Goal: Transaction & Acquisition: Book appointment/travel/reservation

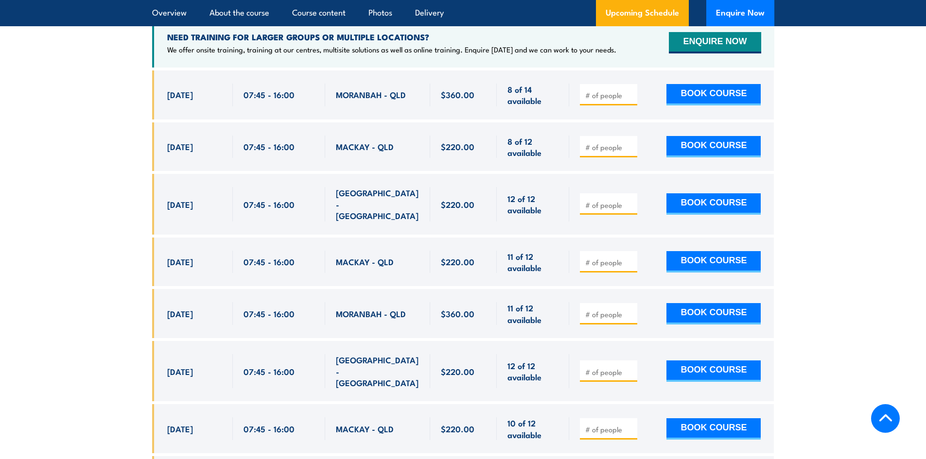
click at [609, 152] on input "number" at bounding box center [609, 147] width 49 height 10
type input "1"
click at [631, 152] on input "1" at bounding box center [609, 147] width 49 height 10
click at [694, 152] on button "BOOK COURSE" at bounding box center [713, 146] width 94 height 21
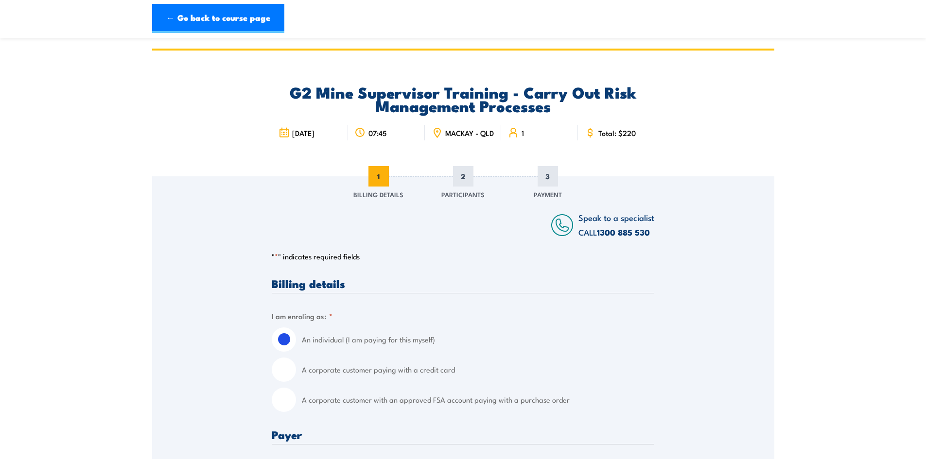
scroll to position [194, 0]
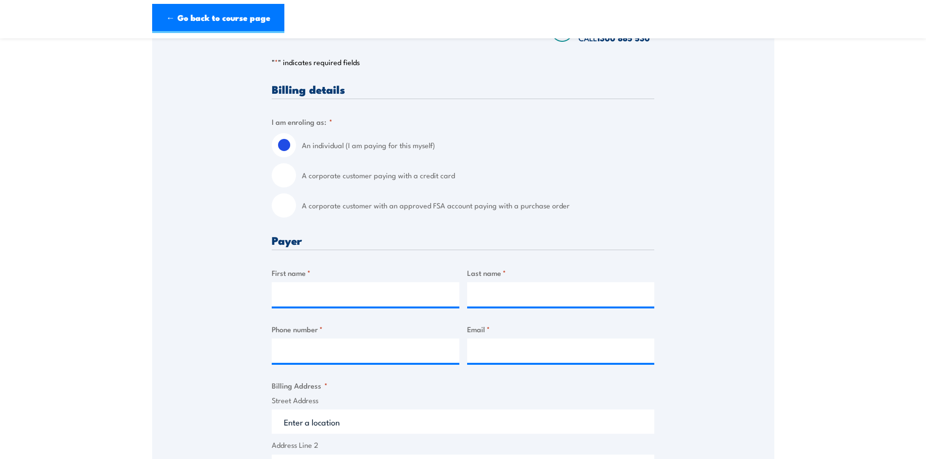
click at [291, 207] on input "A corporate customer with an approved FSA account paying with a purchase order" at bounding box center [284, 205] width 24 height 24
radio input "true"
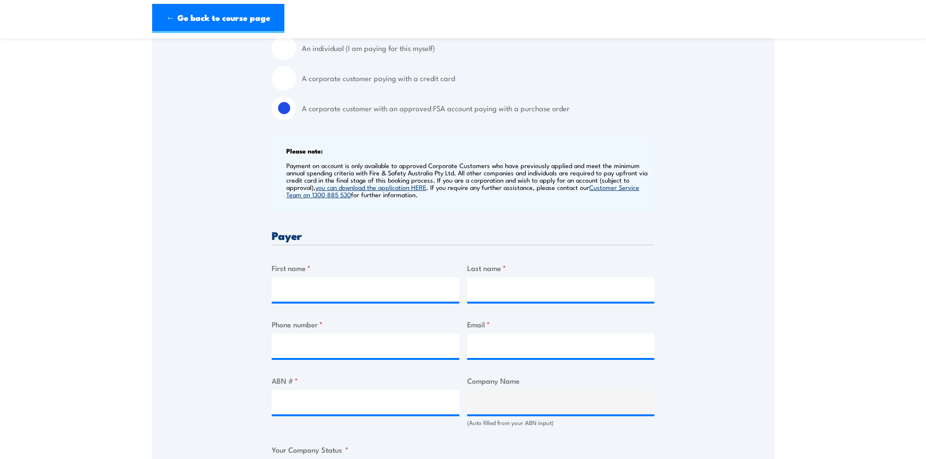
scroll to position [340, 0]
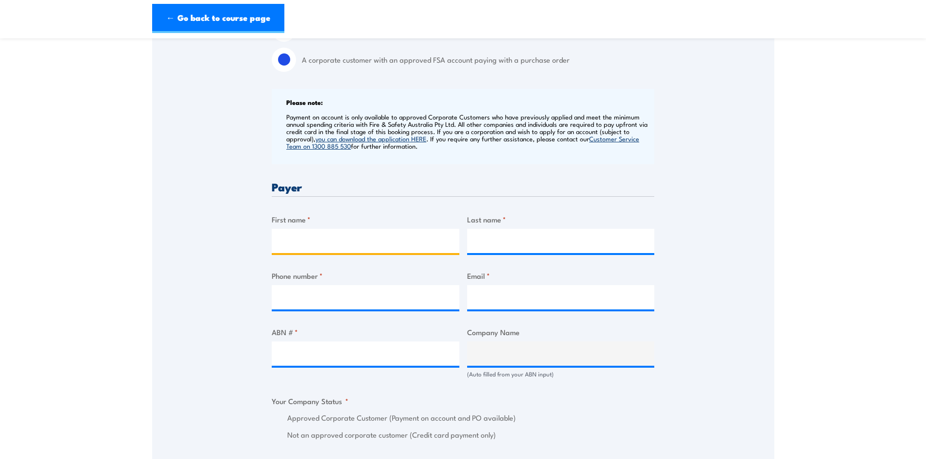
click at [350, 242] on input "First name *" at bounding box center [366, 241] width 188 height 24
type input "Akadia"
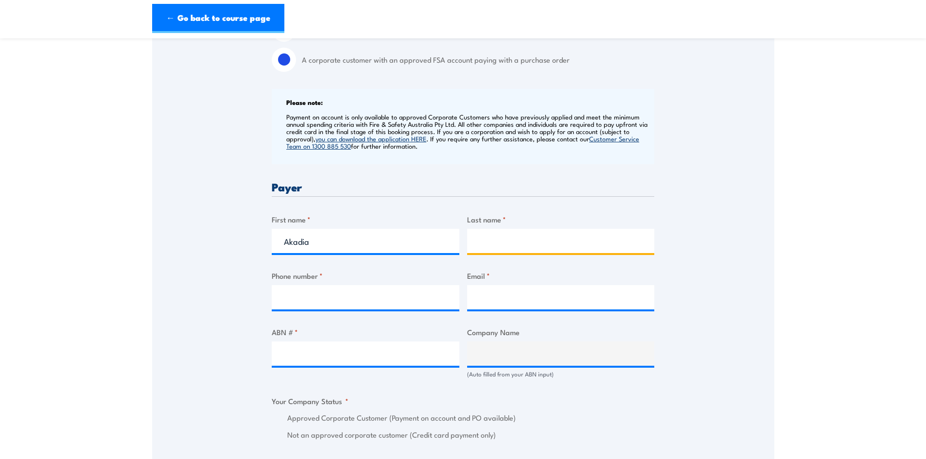
click at [594, 253] on input "Last name *" at bounding box center [561, 241] width 188 height 24
type input "Wedel"
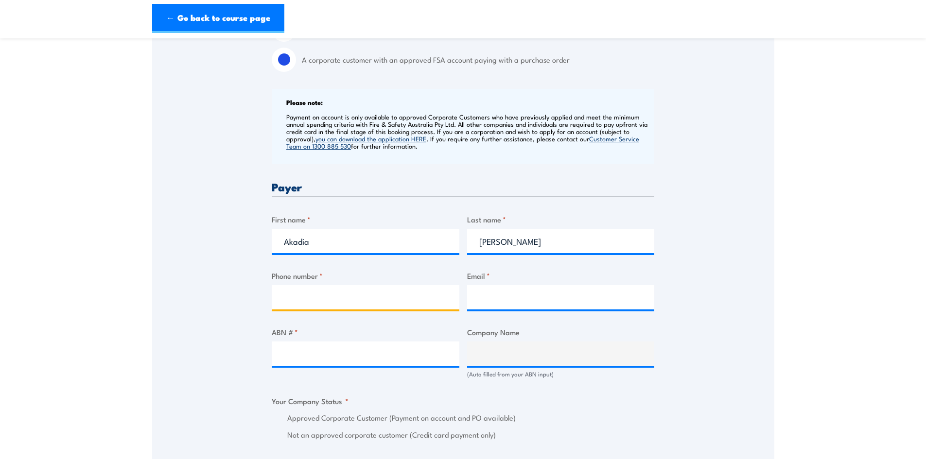
click at [328, 305] on input "Phone number *" at bounding box center [366, 297] width 188 height 24
type input "49684789"
click at [515, 300] on input "Email *" at bounding box center [561, 297] width 188 height 24
click at [522, 309] on input "Email *" at bounding box center [561, 297] width 188 height 24
paste input "LVTraining@thiess.com.au"
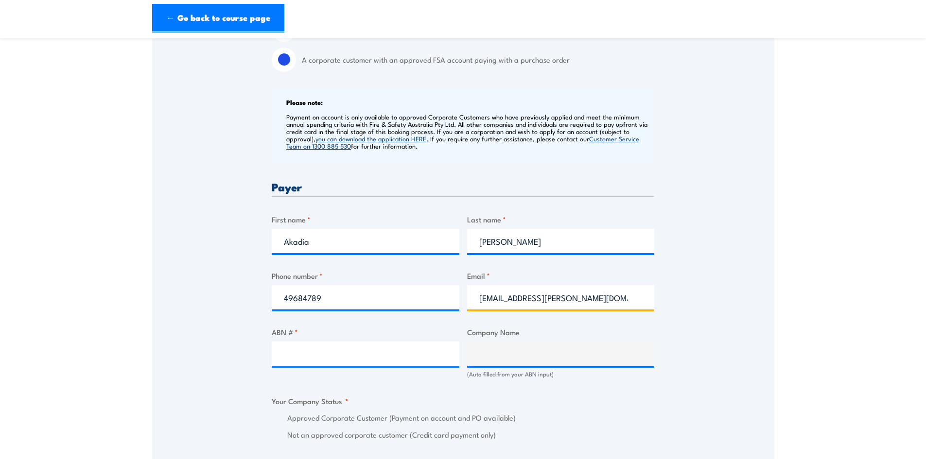
type input "LVTraining@thiess.com.au"
click at [275, 366] on input "ABN # *" at bounding box center [366, 354] width 188 height 24
click at [322, 357] on input "ABN # *" at bounding box center [366, 354] width 188 height 24
paste input "87 010 221 486"
type input "87 010 221 486"
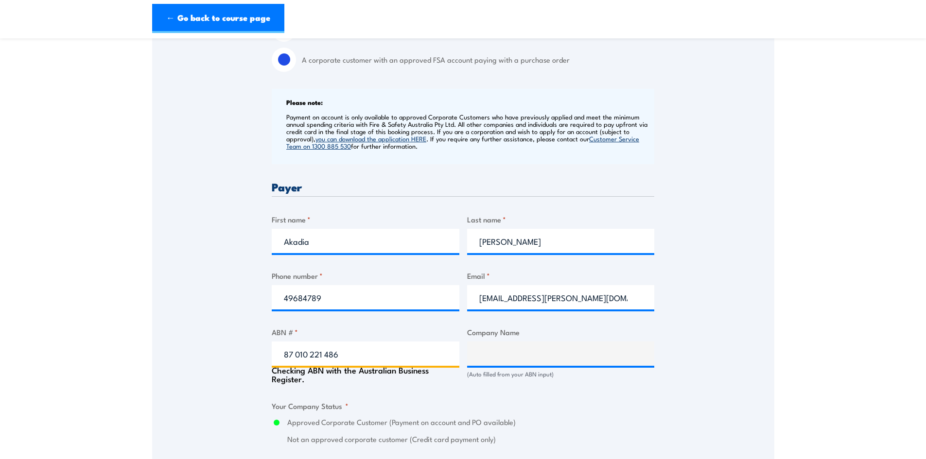
type input "THIESS PTY LTD"
radio input "true"
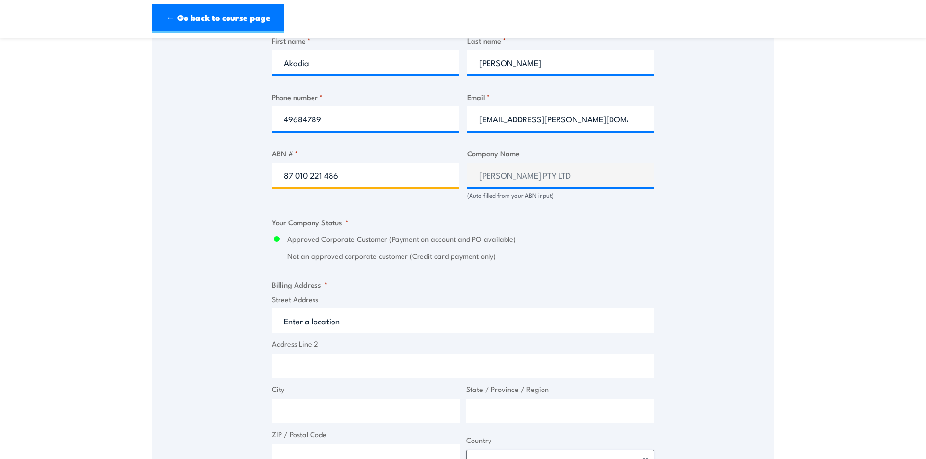
scroll to position [534, 0]
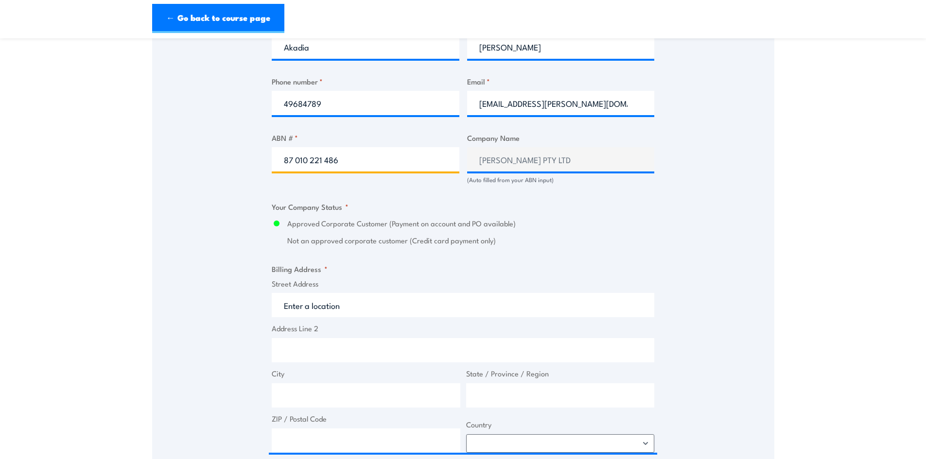
type input "87 010 221 486"
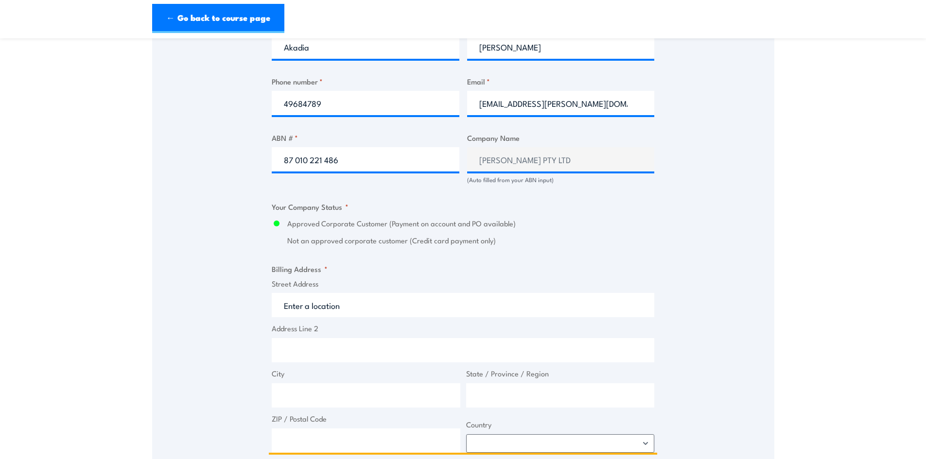
click at [420, 313] on input "Street Address" at bounding box center [463, 305] width 382 height 24
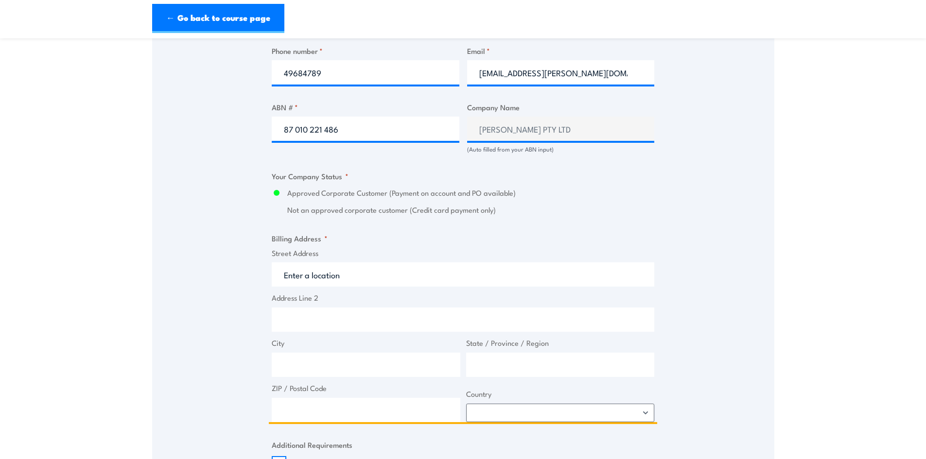
scroll to position [632, 0]
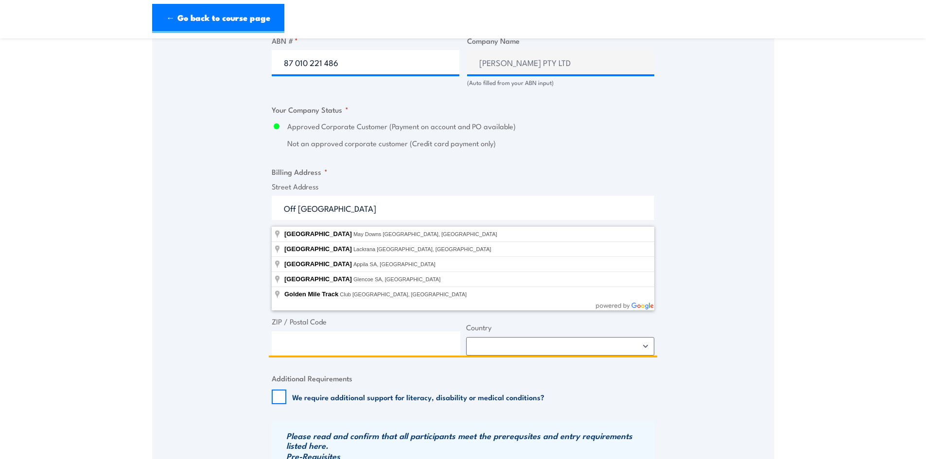
type input "Off Golden Mile Road"
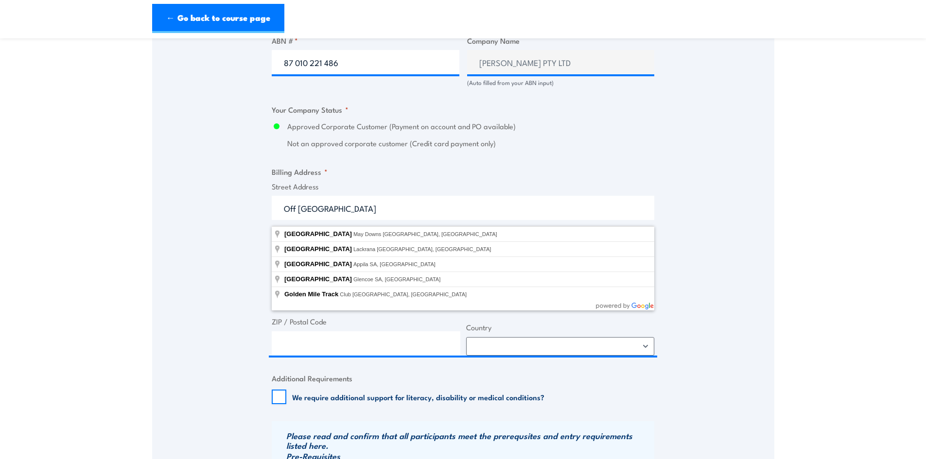
click at [217, 324] on div "Speak to a specialist CALL 1300 885 530 CALL 1300 885 530 " * " indicates requi…" at bounding box center [463, 95] width 622 height 1101
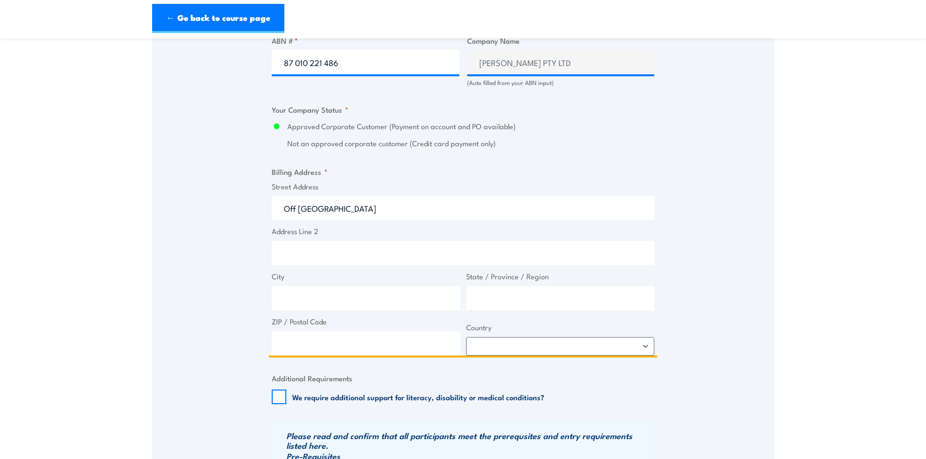
click at [318, 265] on input "Address Line 2" at bounding box center [463, 253] width 382 height 24
click at [306, 303] on input "City" at bounding box center [366, 298] width 189 height 24
type input "Dysart"
click at [560, 305] on input "State / Province / Region" at bounding box center [560, 298] width 189 height 24
type input "Qld"
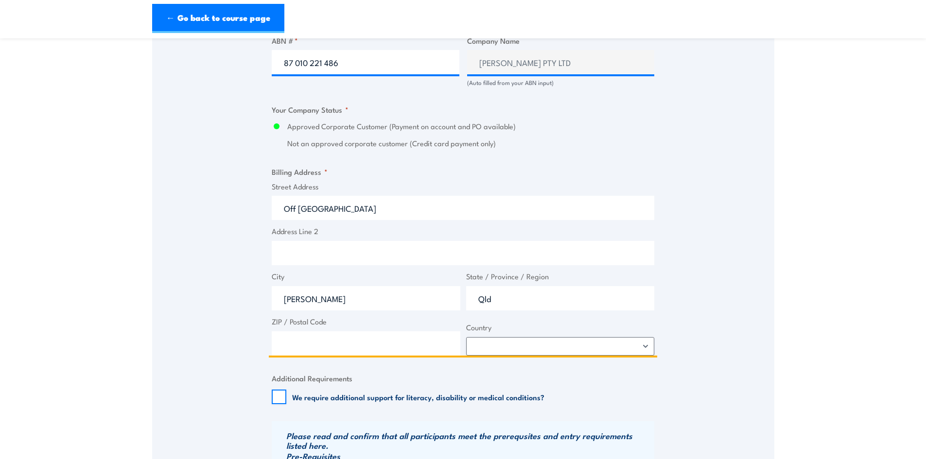
click at [393, 354] on input "ZIP / Postal Code" at bounding box center [366, 343] width 189 height 24
type input "4745"
click at [595, 354] on select "Afghanistan Albania Algeria American Samoa Andorra Angola Anguilla Antarctica A…" at bounding box center [560, 346] width 189 height 18
select select "Australia"
click at [466, 343] on select "Afghanistan Albania Algeria American Samoa Andorra Angola Anguilla Antarctica A…" at bounding box center [560, 346] width 189 height 18
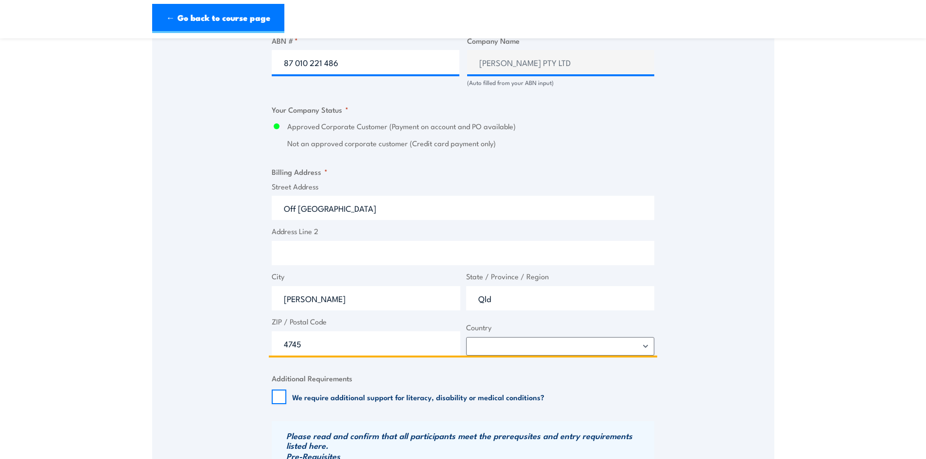
click at [518, 310] on input "Qld" at bounding box center [560, 298] width 189 height 24
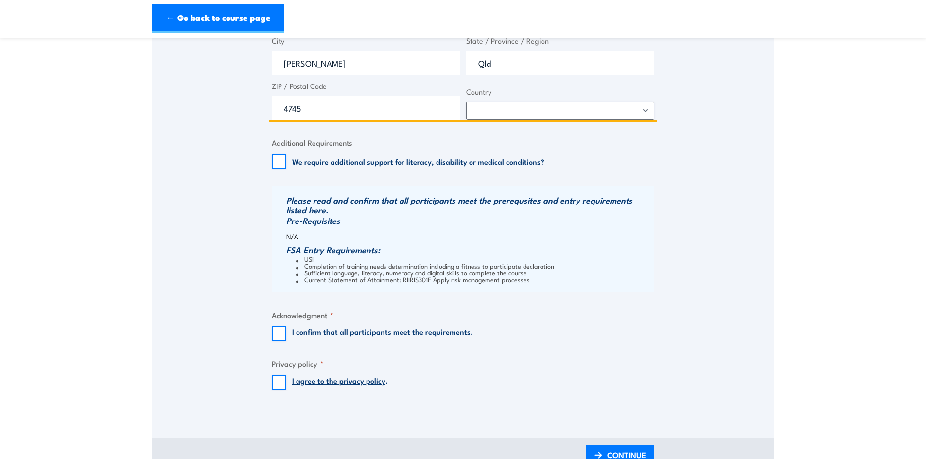
scroll to position [972, 0]
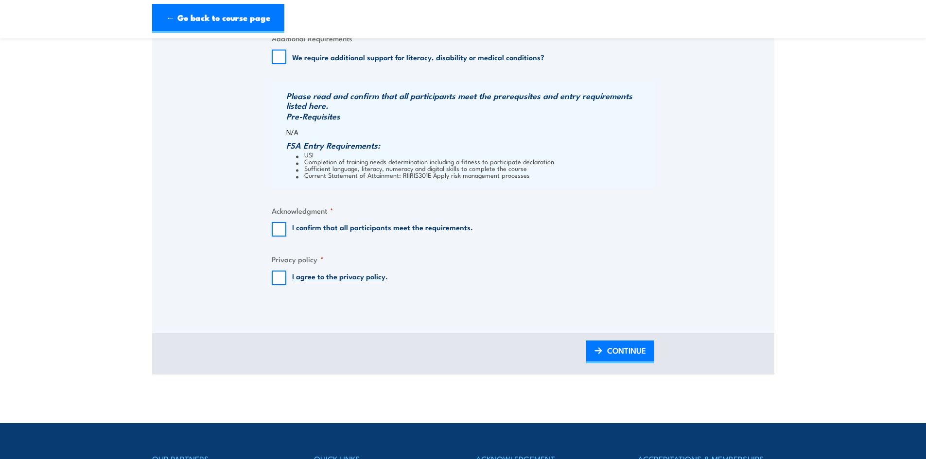
click at [289, 237] on div "I confirm that all participants meet the requirements." at bounding box center [372, 229] width 201 height 15
click at [275, 229] on input "I confirm that all participants meet the requirements." at bounding box center [279, 229] width 15 height 15
checkbox input "true"
click at [280, 282] on input "I agree to the privacy policy ." at bounding box center [279, 278] width 15 height 15
checkbox input "true"
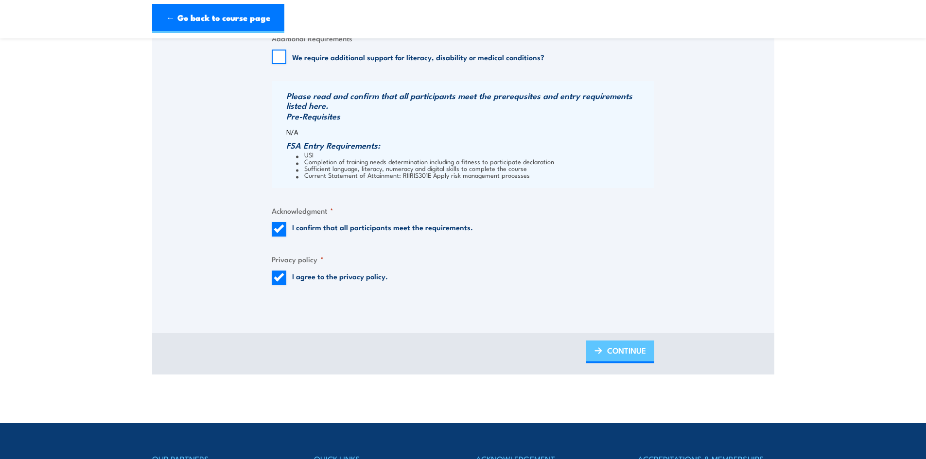
click at [642, 362] on span "CONTINUE" at bounding box center [626, 351] width 39 height 26
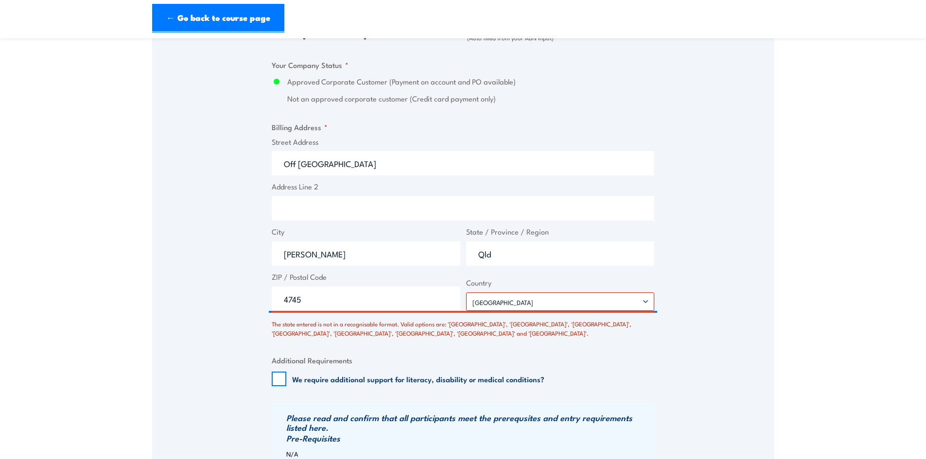
scroll to position [720, 0]
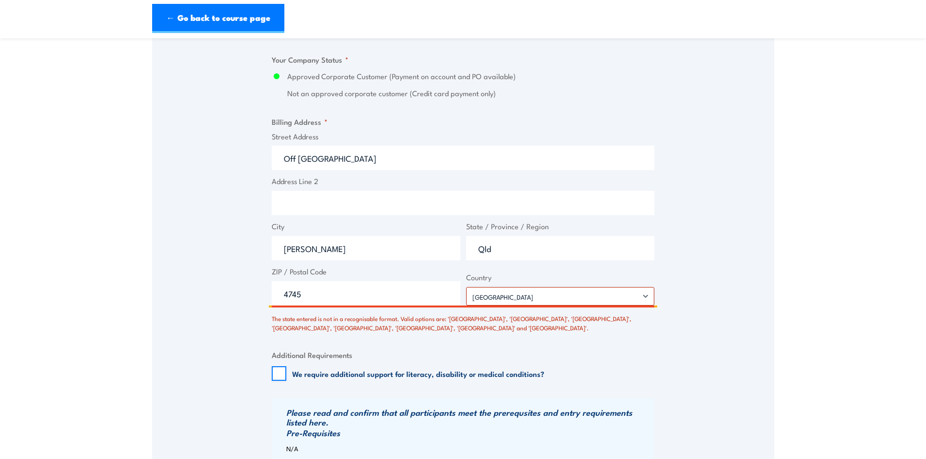
click at [390, 306] on input "4745" at bounding box center [366, 293] width 189 height 24
click at [523, 256] on input "Qld" at bounding box center [560, 248] width 189 height 24
drag, startPoint x: 523, startPoint y: 256, endPoint x: 461, endPoint y: 253, distance: 62.3
click at [461, 253] on div "Street Address Off Golden Mile Road Address Line 2 City Dysart State / Province…" at bounding box center [463, 218] width 388 height 175
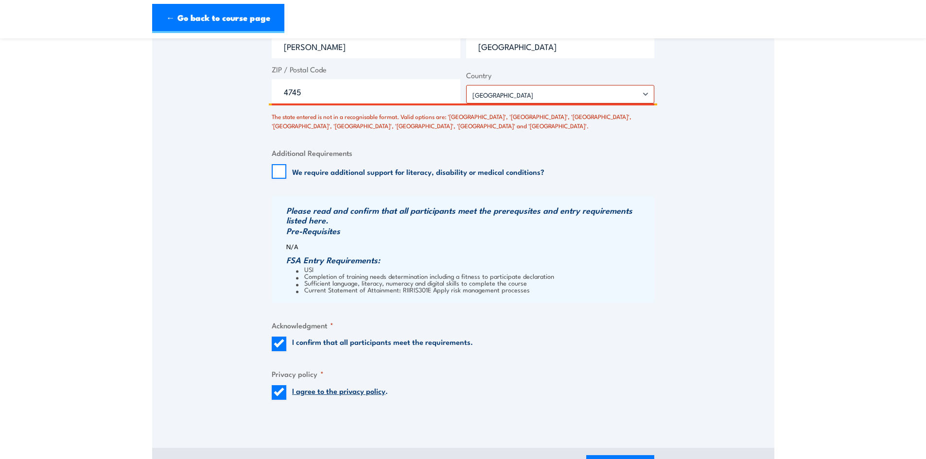
scroll to position [1011, 0]
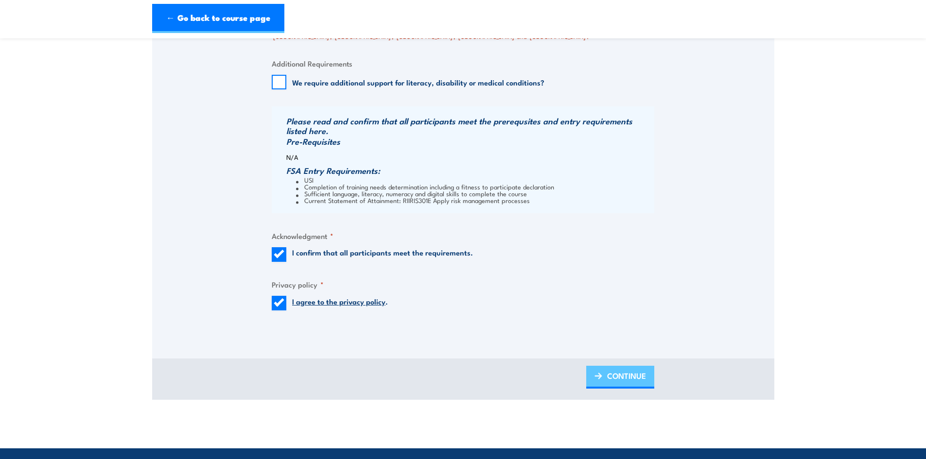
type input "Queensland"
click at [601, 379] on img at bounding box center [598, 376] width 8 height 7
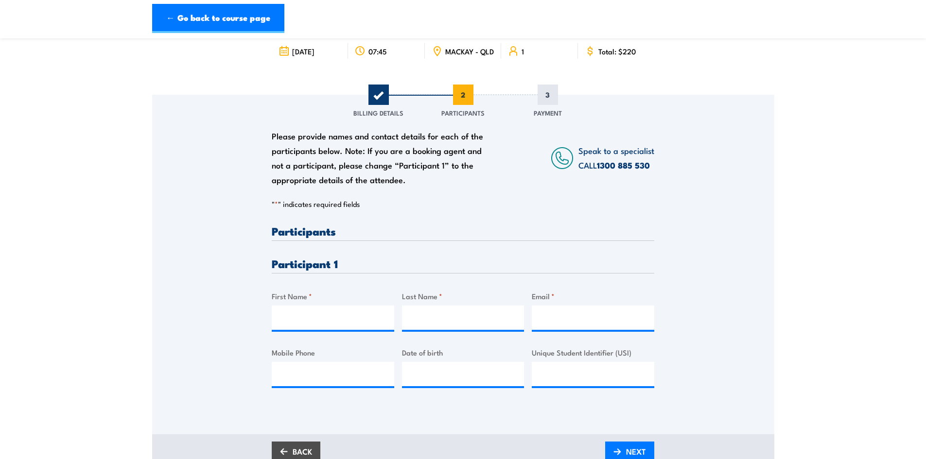
scroll to position [97, 0]
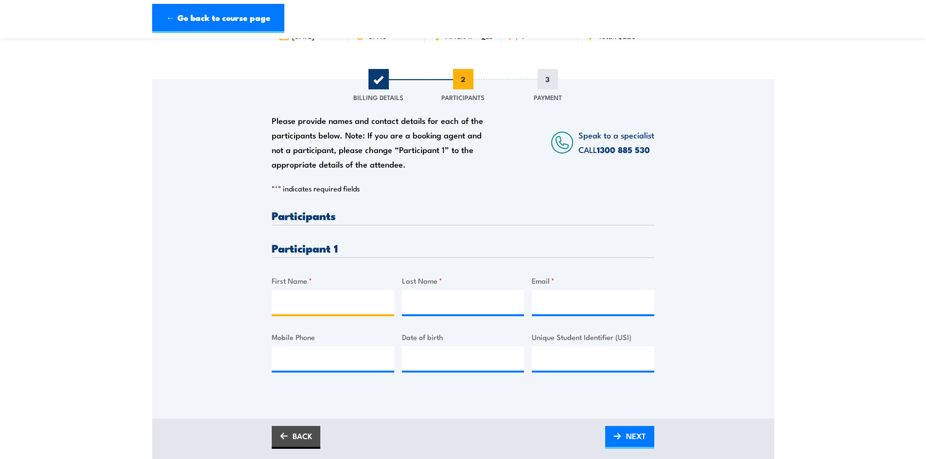
click at [334, 312] on input "First Name *" at bounding box center [333, 302] width 122 height 24
type input "Michael"
click at [435, 309] on input "Last Name *" at bounding box center [463, 302] width 122 height 24
type input "McKay"
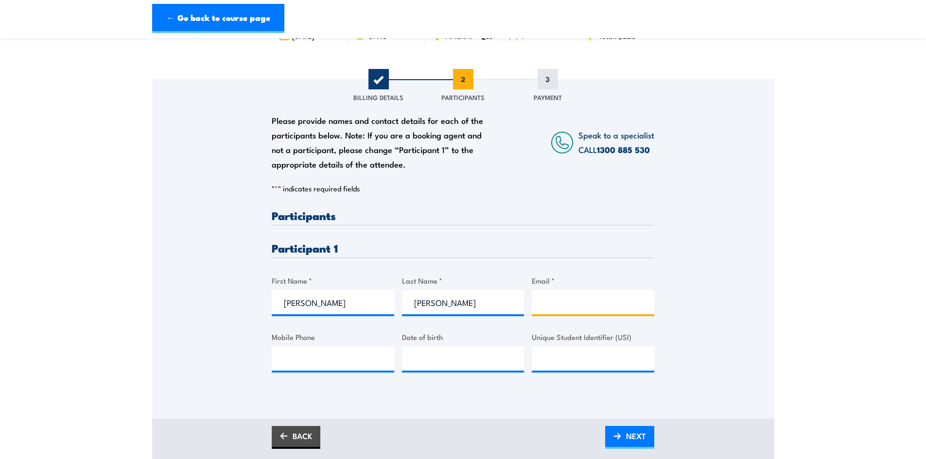
click at [619, 314] on input "Email *" at bounding box center [593, 302] width 122 height 24
click at [563, 300] on input "Email *" at bounding box center [593, 302] width 122 height 24
paste input "mickmckay1@icloud.com"
type input "mickmckay1@icloud.com"
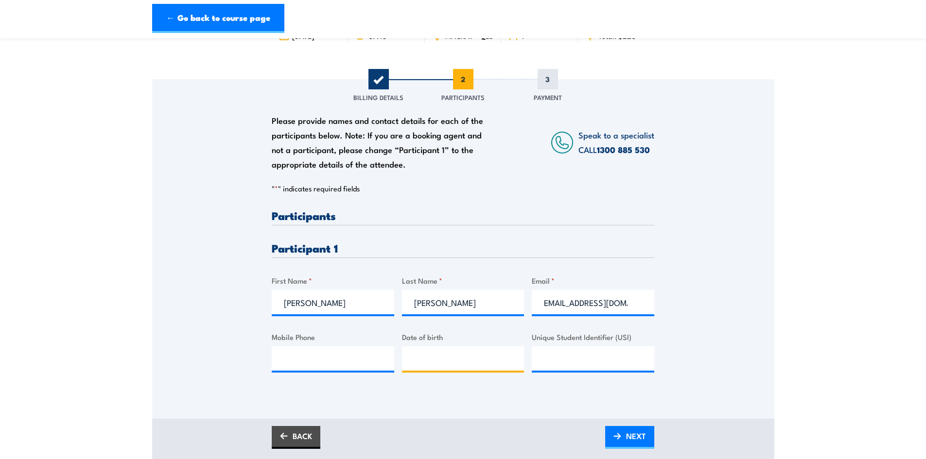
type input "__/__/____"
click at [492, 363] on input "__/__/____" at bounding box center [463, 358] width 122 height 24
type input "05/04/____"
type input "__/__/____"
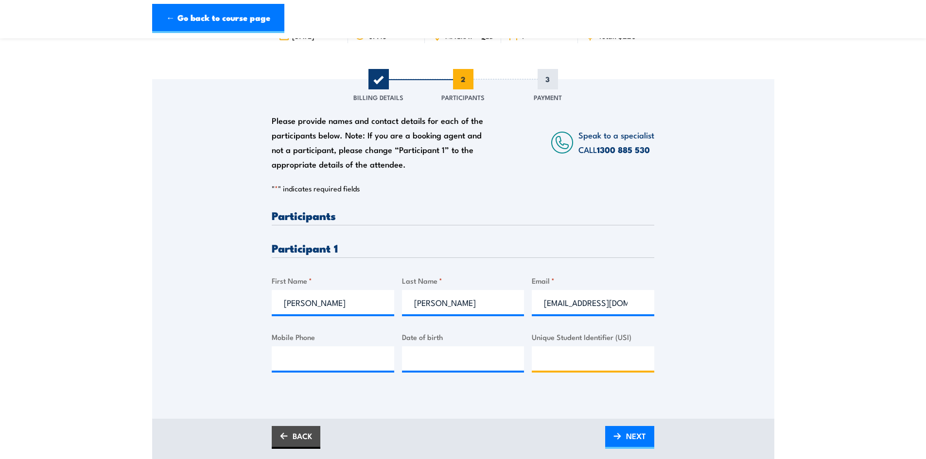
click at [583, 361] on input "Unique Student Identifier (USI)" at bounding box center [593, 358] width 122 height 24
click at [542, 359] on input "Unique Student Identifier (USI)" at bounding box center [593, 358] width 122 height 24
paste input "ZC3TV3PUP"
type input "ZC3TV3PUP"
type input "__/__/____"
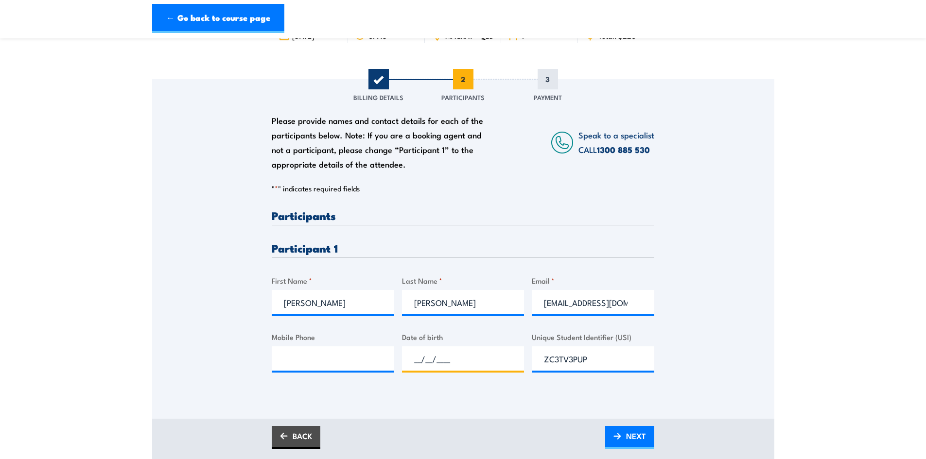
click at [416, 353] on input "__/__/____" at bounding box center [463, 358] width 122 height 24
click at [305, 364] on input "Mobile Phone" at bounding box center [333, 358] width 122 height 24
paste input "458822500"
click at [282, 369] on input "458822500" at bounding box center [333, 358] width 122 height 24
type input "0458822500"
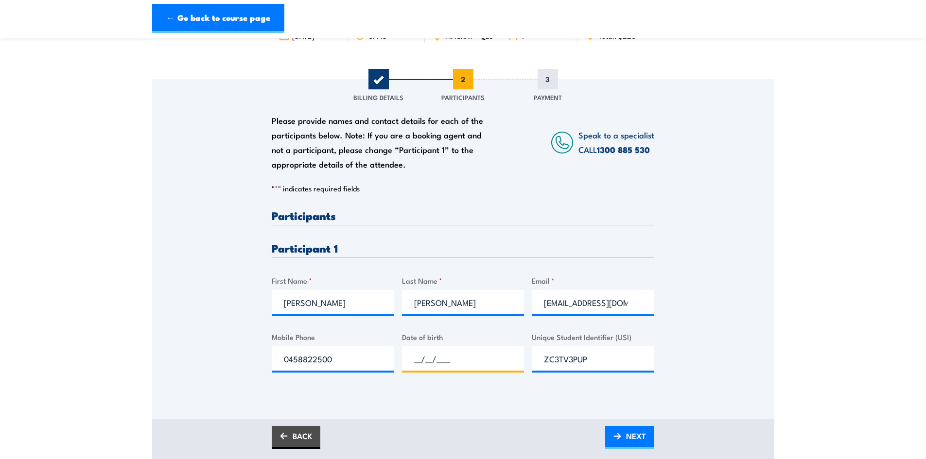
click at [449, 361] on input "__/__/____" at bounding box center [463, 358] width 122 height 24
type input "05/04/1967"
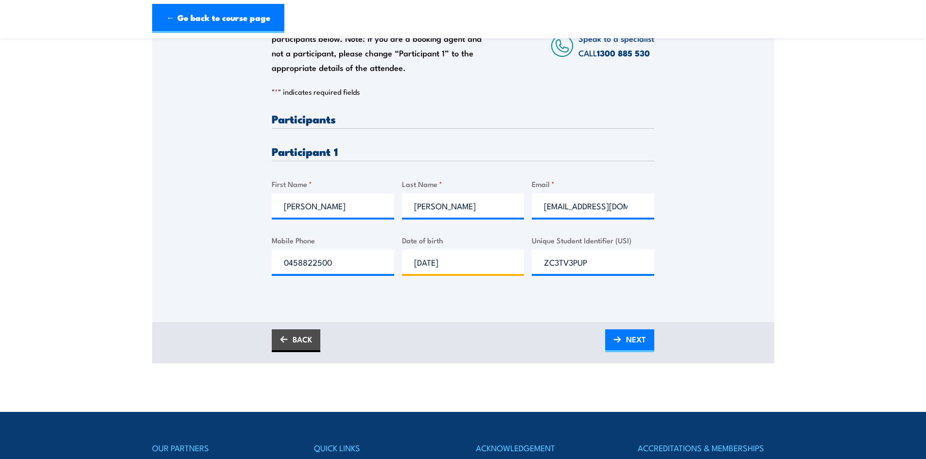
scroll to position [194, 0]
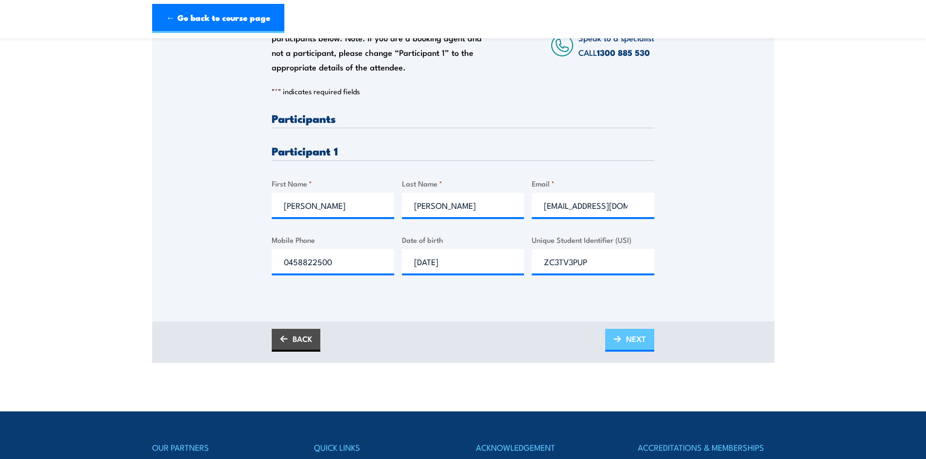
click at [628, 346] on span "NEXT" at bounding box center [636, 339] width 20 height 26
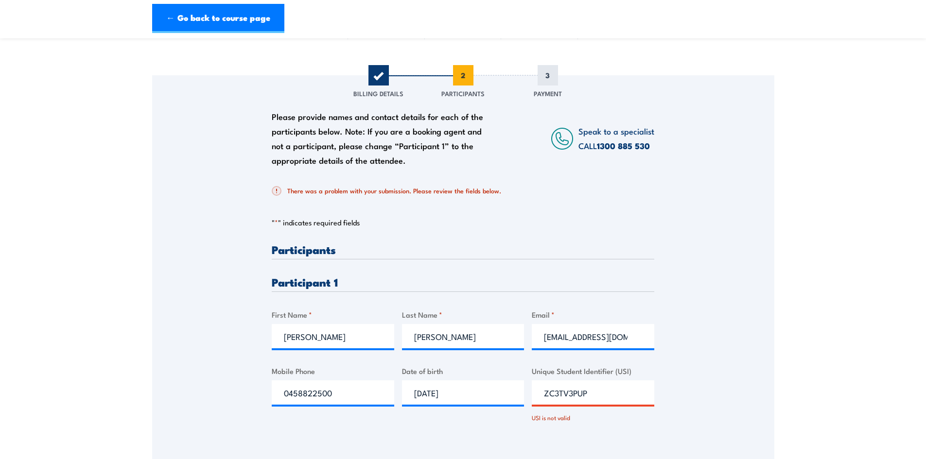
scroll to position [243, 0]
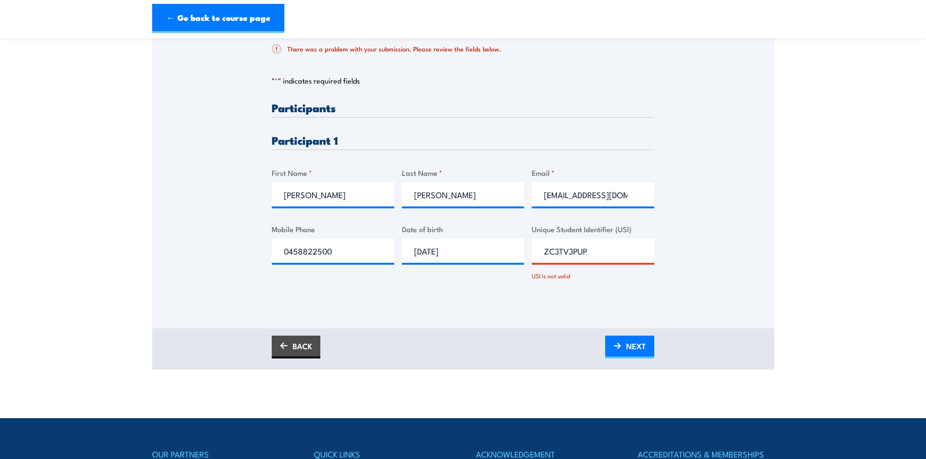
drag, startPoint x: 600, startPoint y: 257, endPoint x: 488, endPoint y: 255, distance: 111.8
click at [488, 255] on div "Please provide names and contact details for each of the participants below. No…" at bounding box center [463, 199] width 382 height 195
click at [637, 349] on span "NEXT" at bounding box center [636, 346] width 20 height 26
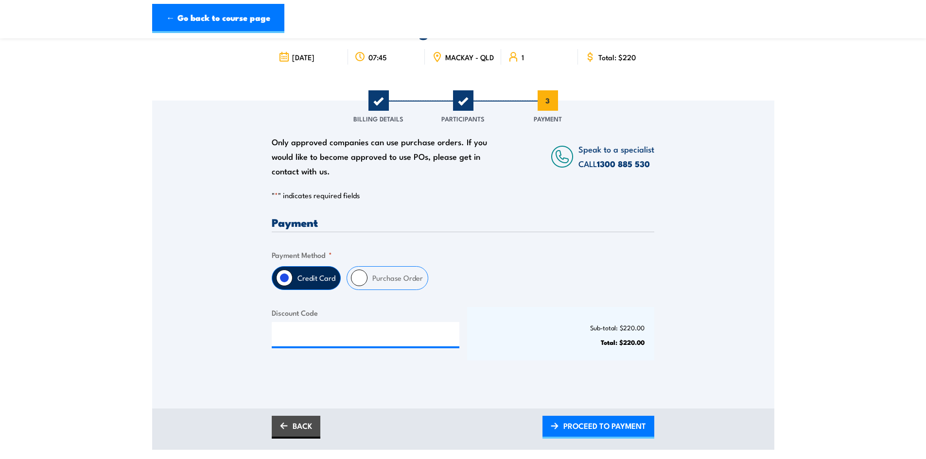
scroll to position [146, 0]
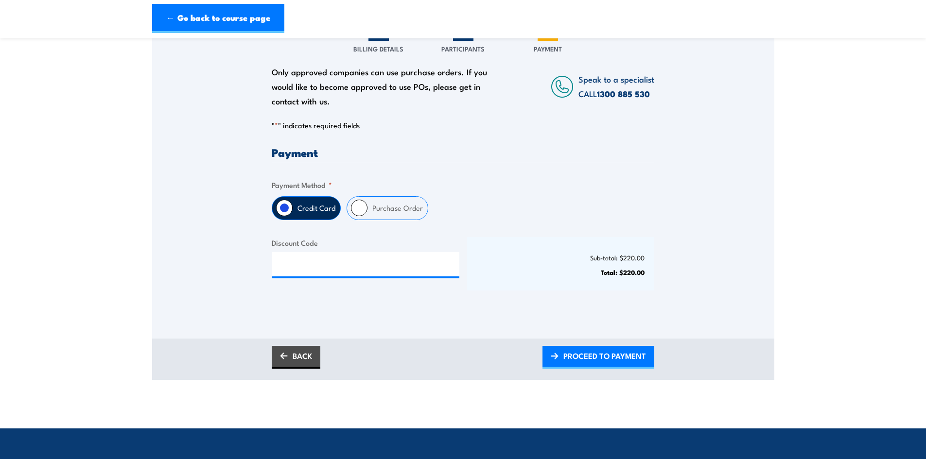
click at [363, 212] on input "Purchase Order" at bounding box center [359, 208] width 17 height 17
radio input "true"
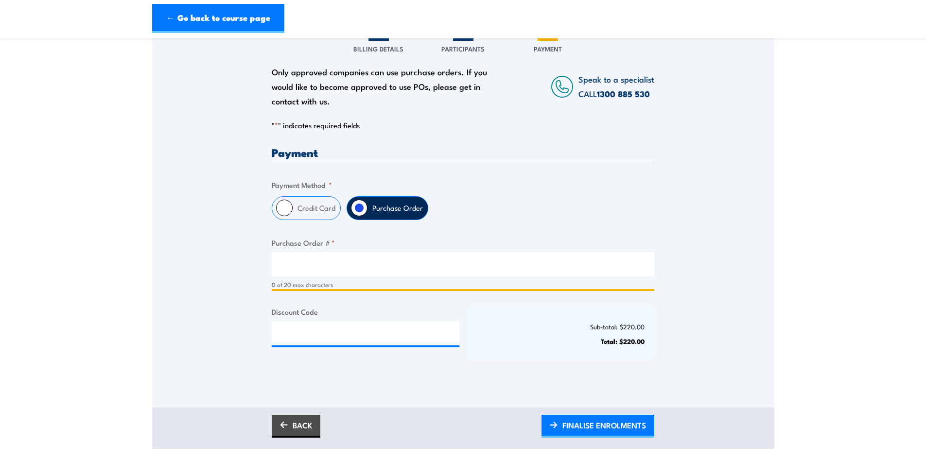
click at [329, 273] on input "Purchase Order # *" at bounding box center [463, 264] width 382 height 24
click at [317, 263] on input "Purchase Order # *" at bounding box center [463, 264] width 382 height 24
type input "8105360"
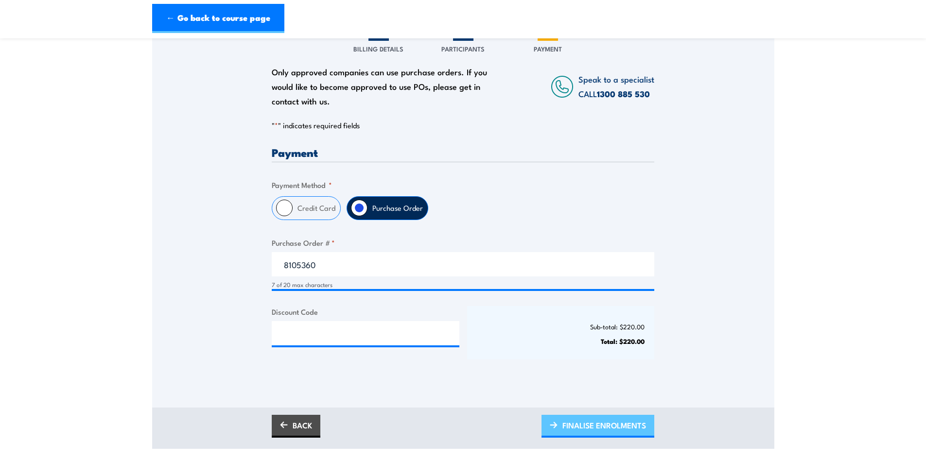
click at [591, 427] on span "FINALISE ENROLMENTS" at bounding box center [604, 425] width 84 height 26
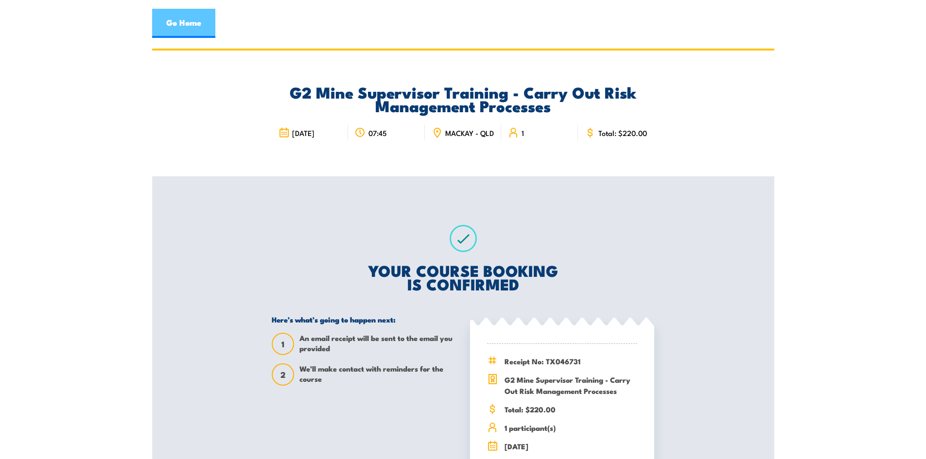
click at [181, 18] on link "Go Home" at bounding box center [183, 23] width 63 height 29
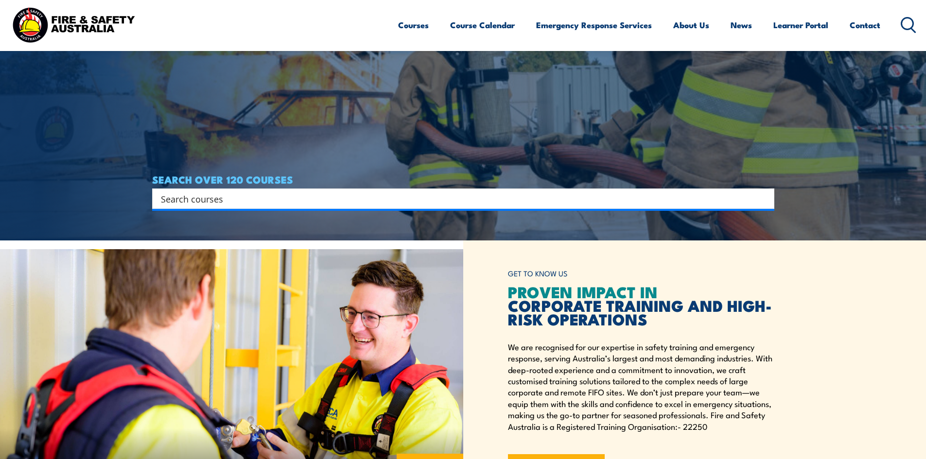
scroll to position [243, 0]
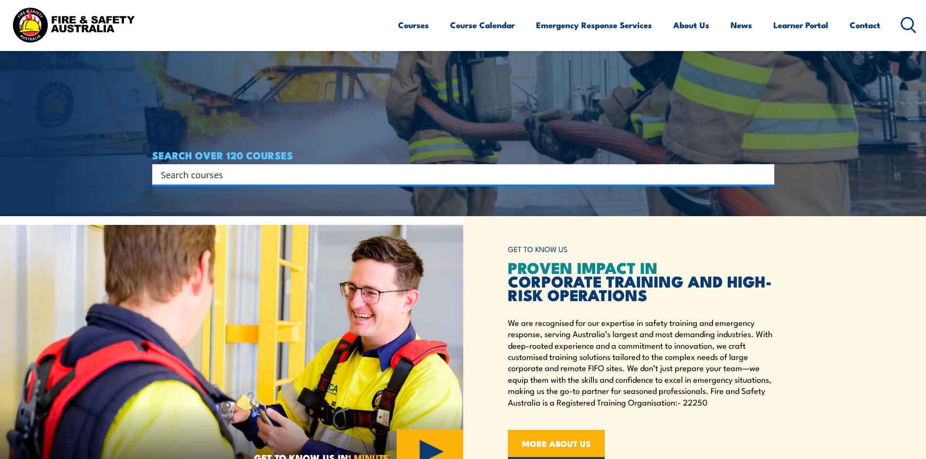
click at [285, 167] on input "Search input" at bounding box center [457, 174] width 592 height 15
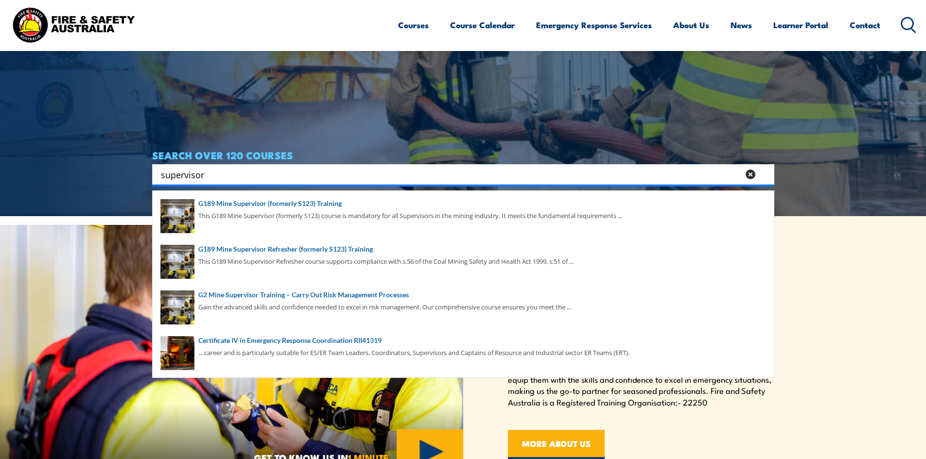
type input "supervisor"
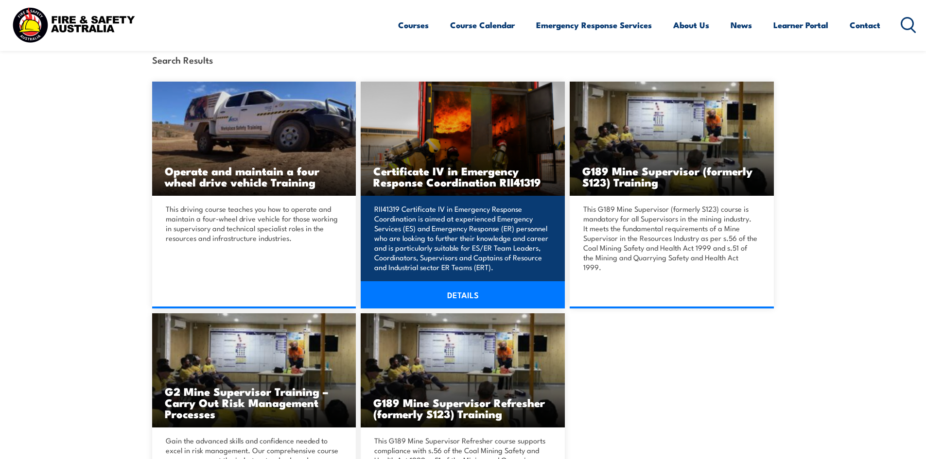
scroll to position [243, 0]
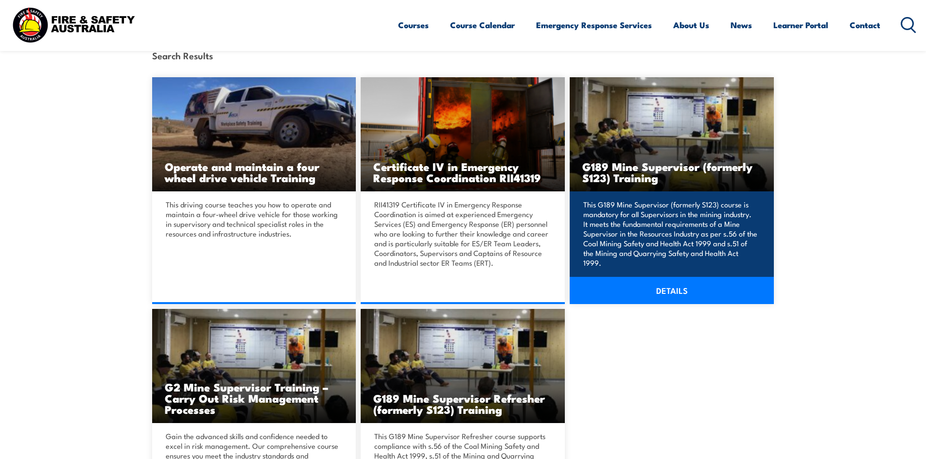
click at [679, 288] on link "DETAILS" at bounding box center [671, 290] width 204 height 27
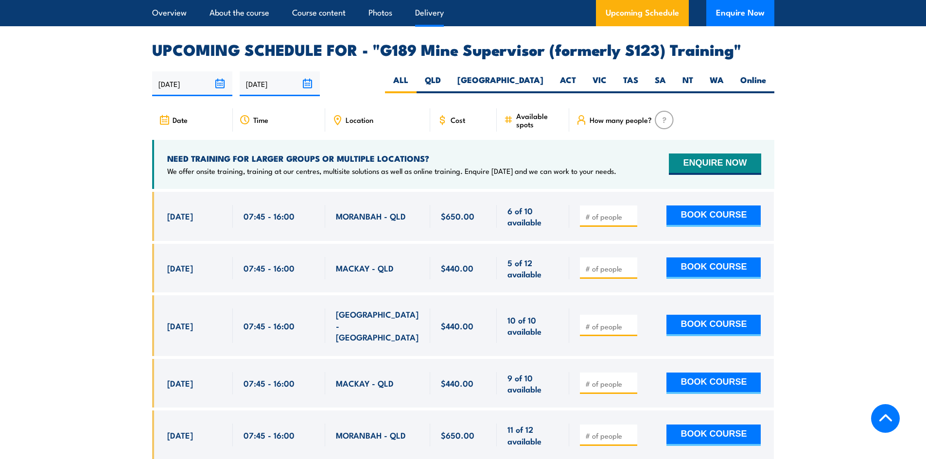
scroll to position [1652, 0]
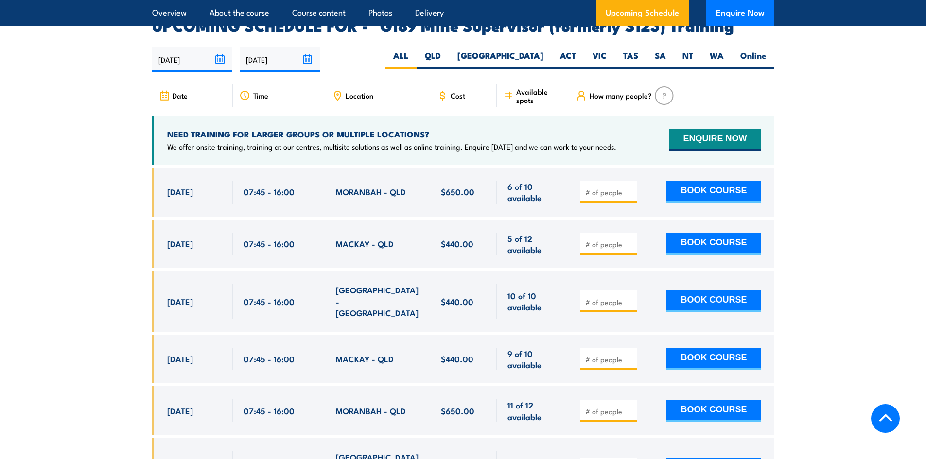
click at [607, 240] on input "number" at bounding box center [609, 245] width 49 height 10
type input "1"
click at [628, 240] on input "1" at bounding box center [609, 245] width 49 height 10
click at [670, 233] on button "BOOK COURSE" at bounding box center [713, 243] width 94 height 21
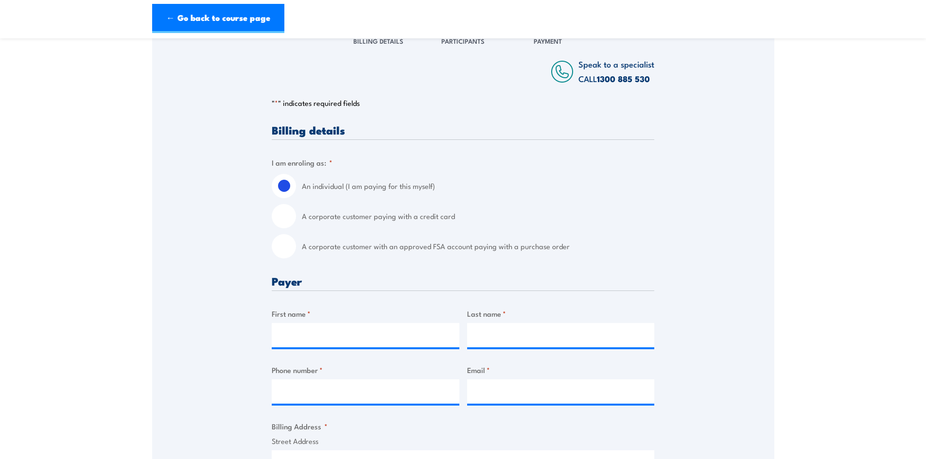
click at [285, 246] on input "A corporate customer with an approved FSA account paying with a purchase order" at bounding box center [284, 246] width 24 height 24
radio input "true"
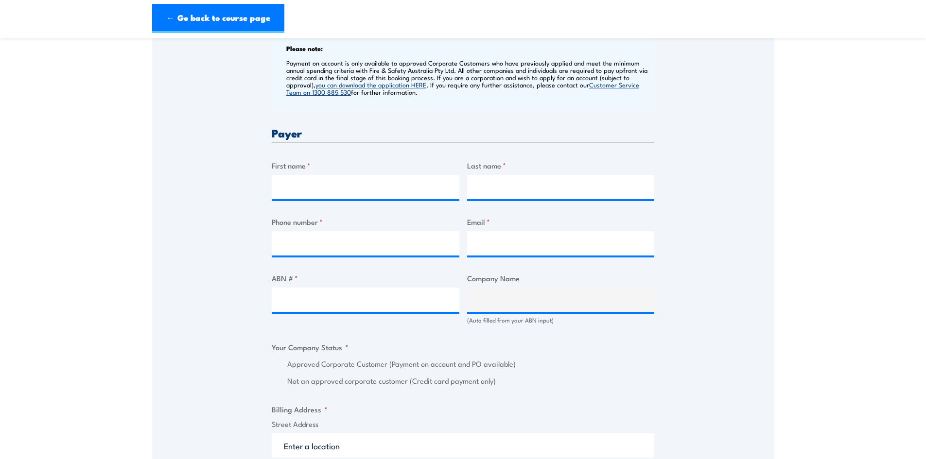
scroll to position [389, 0]
drag, startPoint x: 309, startPoint y: 192, endPoint x: 331, endPoint y: 189, distance: 23.2
click at [309, 190] on input "First name *" at bounding box center [366, 184] width 188 height 24
type input "Akadia"
type input "Wedel"
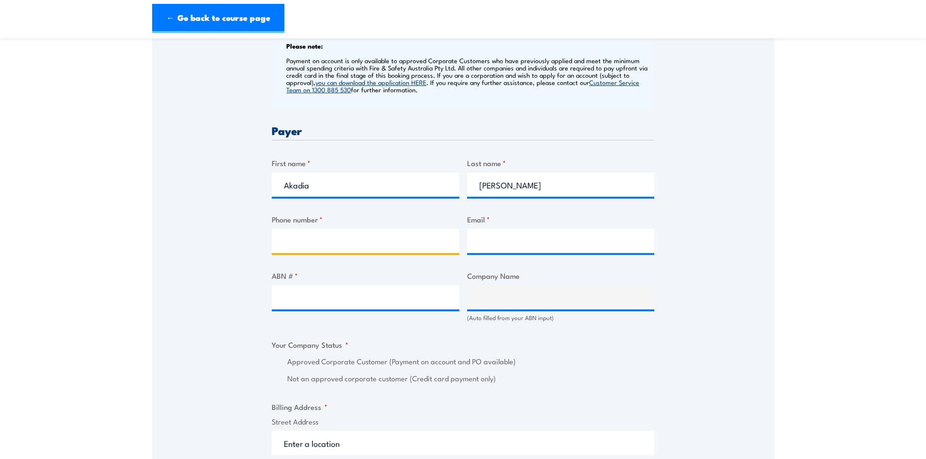
type input "49684789"
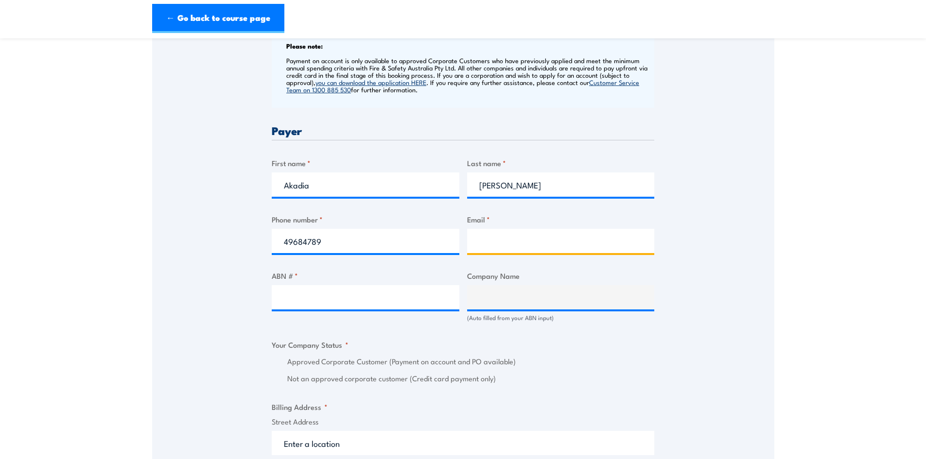
type input "LVTraining@thiess.com.au"
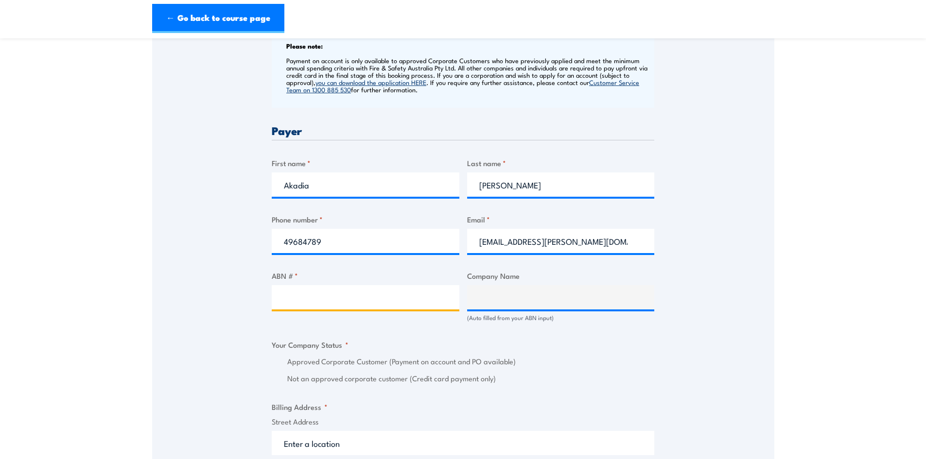
click at [375, 295] on input "ABN # *" at bounding box center [366, 297] width 188 height 24
type input "87 010 221 486"
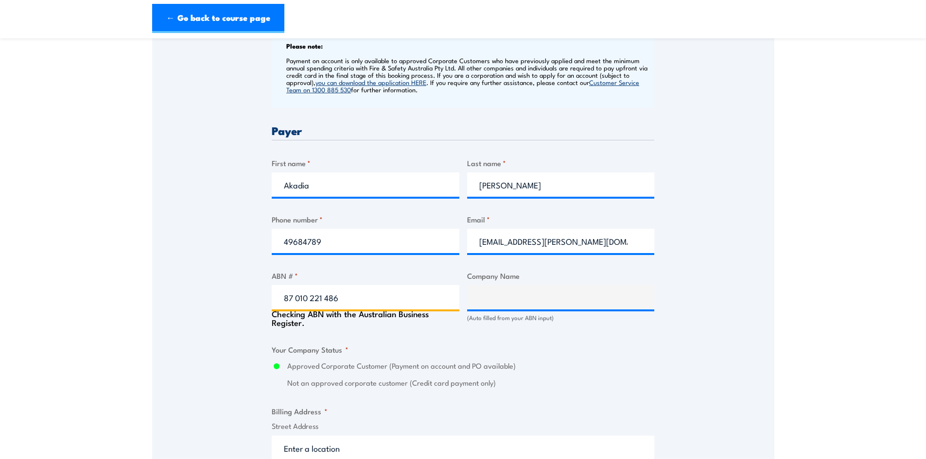
type input "THIESS PTY LTD"
radio input "true"
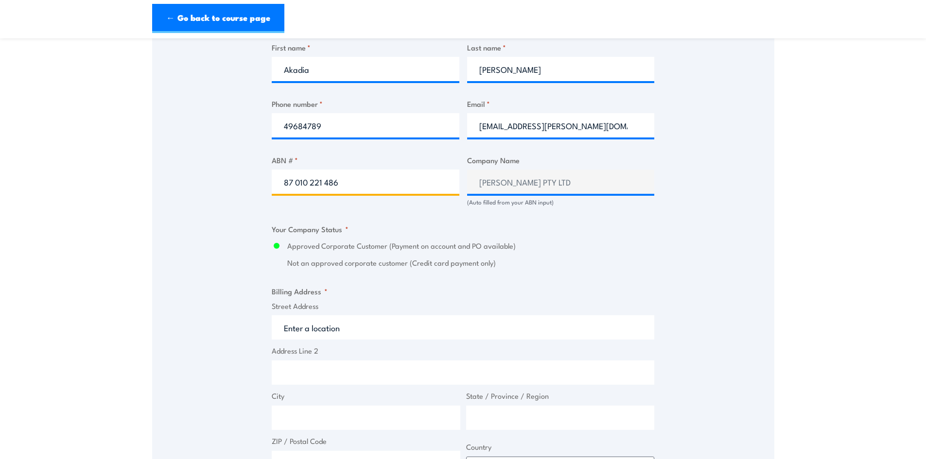
scroll to position [632, 0]
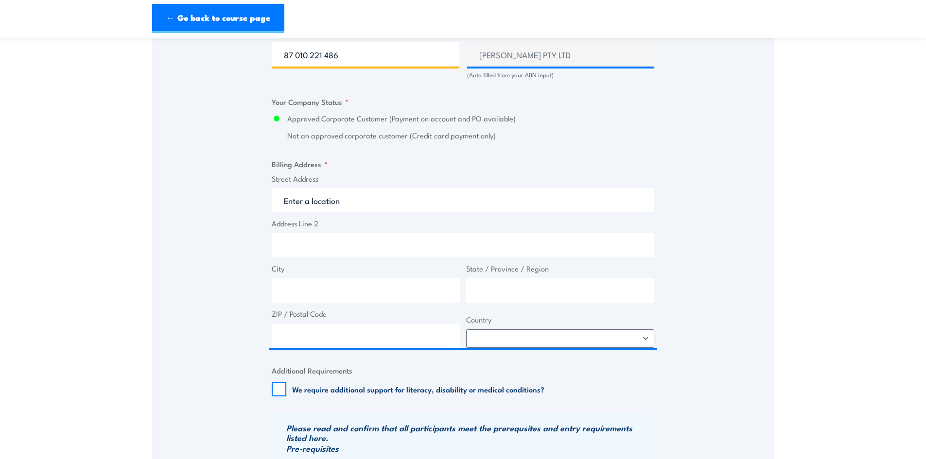
type input "87 010 221 486"
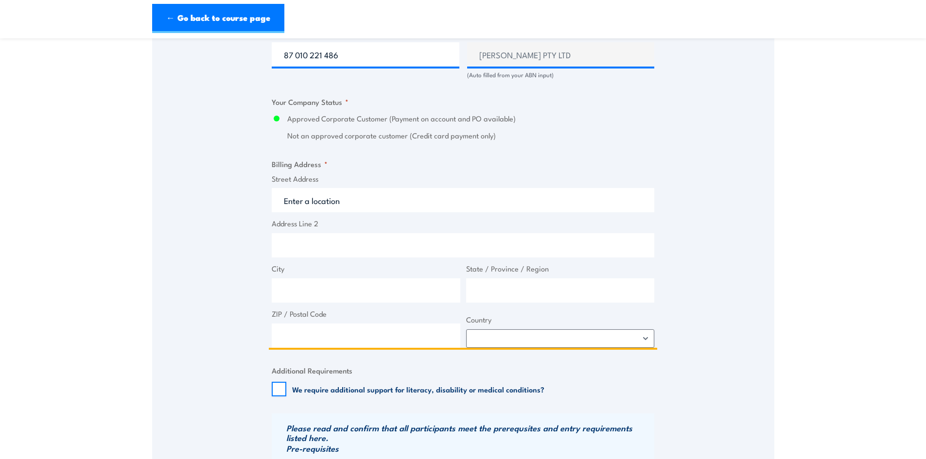
click at [321, 200] on input "Street Address" at bounding box center [463, 200] width 382 height 24
click at [347, 206] on input "Street Address" at bounding box center [463, 200] width 382 height 24
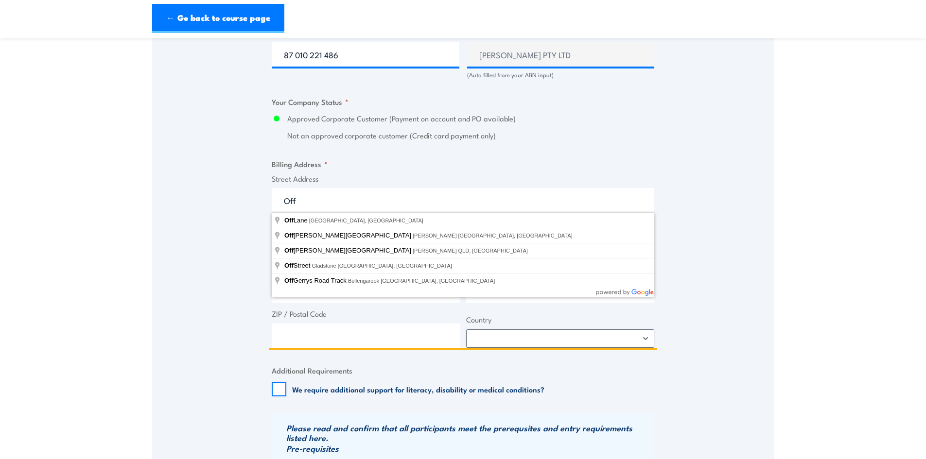
drag, startPoint x: 595, startPoint y: 206, endPoint x: 112, endPoint y: 202, distance: 483.0
click at [120, 201] on section "G189 Mine Supervisor (formerly S123) Training 07:45" at bounding box center [463, 62] width 926 height 1290
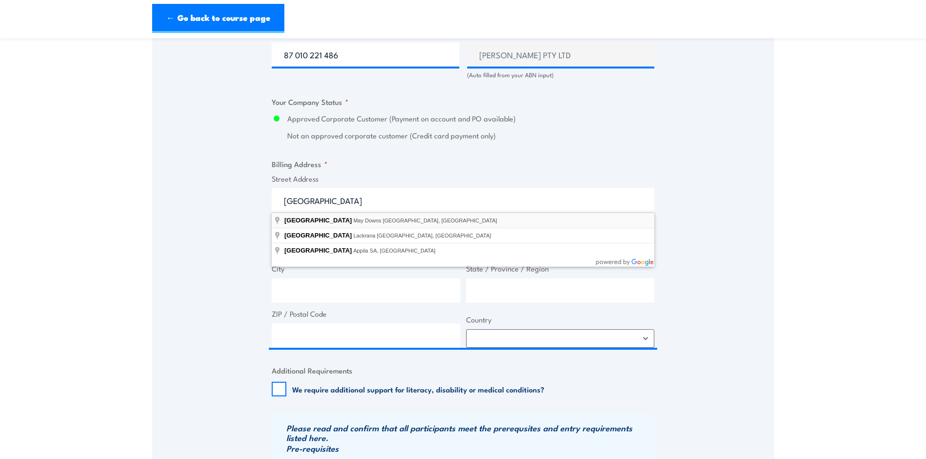
type input "Golden Mile Road, May Downs QLD, Australia"
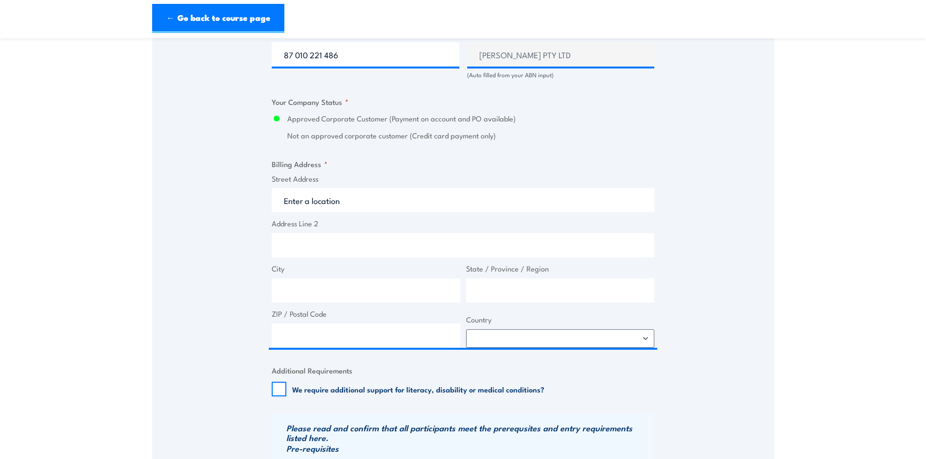
type input "Golden Mile Rd"
type input "May Downs"
type input "Queensland"
type input "4745"
select select "Australia"
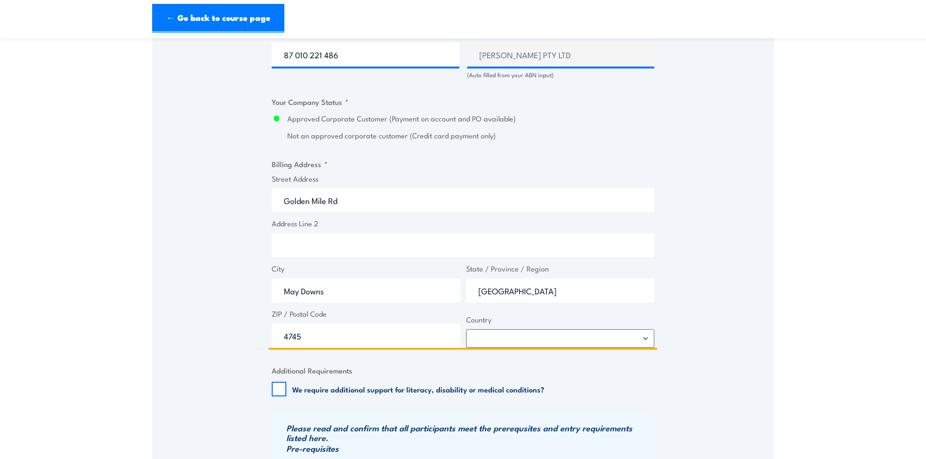
click at [283, 200] on input "Golden Mile Rd" at bounding box center [463, 200] width 382 height 24
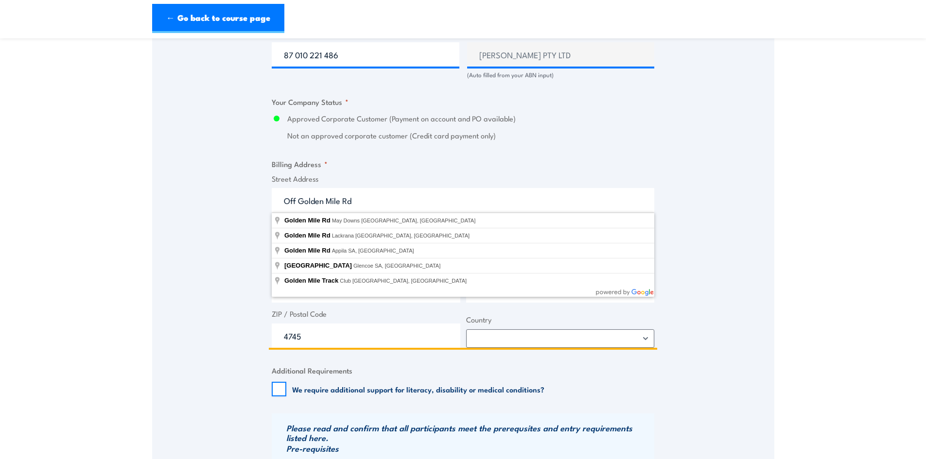
type input "Off Golden Mile Rd"
click at [246, 207] on div "Speak to a specialist CALL 1300 885 530 CALL 1300 885 530 " * " indicates requi…" at bounding box center [463, 87] width 622 height 1101
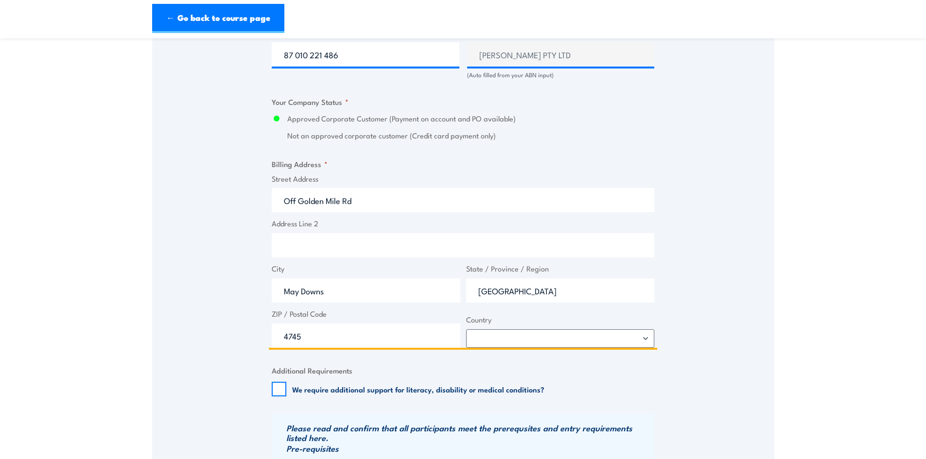
drag, startPoint x: 332, startPoint y: 295, endPoint x: 255, endPoint y: 296, distance: 76.8
click at [255, 298] on div "Speak to a specialist CALL 1300 885 530 CALL 1300 885 530 " * " indicates requi…" at bounding box center [463, 87] width 622 height 1101
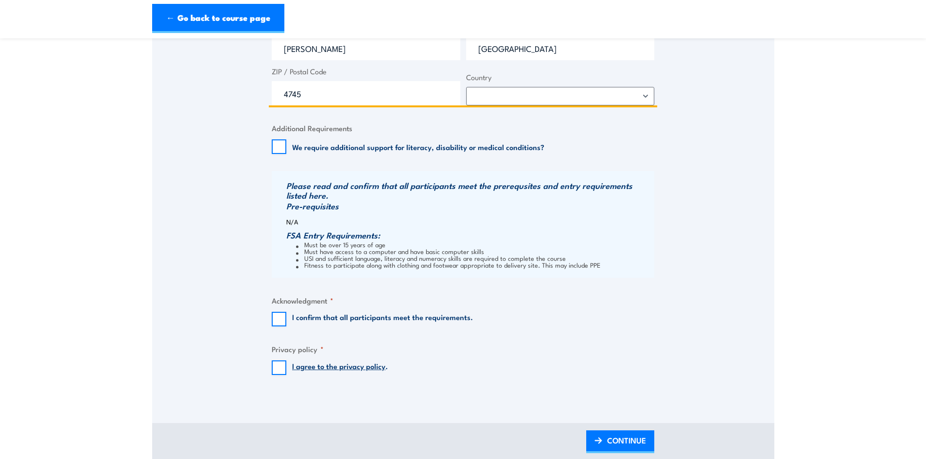
scroll to position [875, 0]
type input "Dysart"
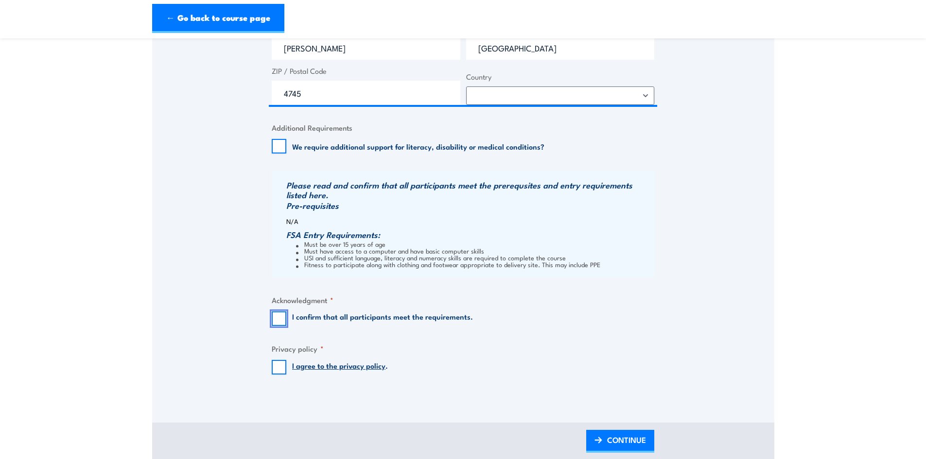
click at [273, 313] on input "I confirm that all participants meet the requirements." at bounding box center [279, 318] width 15 height 15
checkbox input "true"
click at [272, 369] on input "I agree to the privacy policy ." at bounding box center [279, 367] width 15 height 15
checkbox input "true"
click at [638, 441] on span "CONTINUE" at bounding box center [626, 440] width 39 height 26
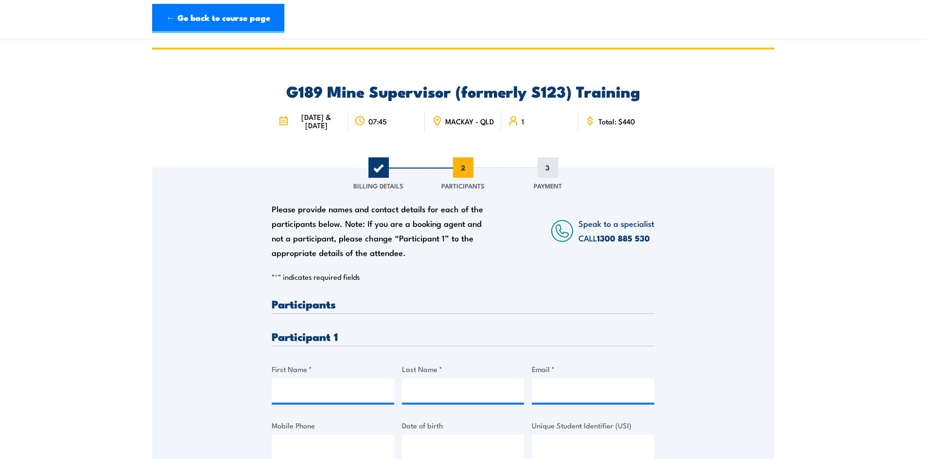
scroll to position [0, 0]
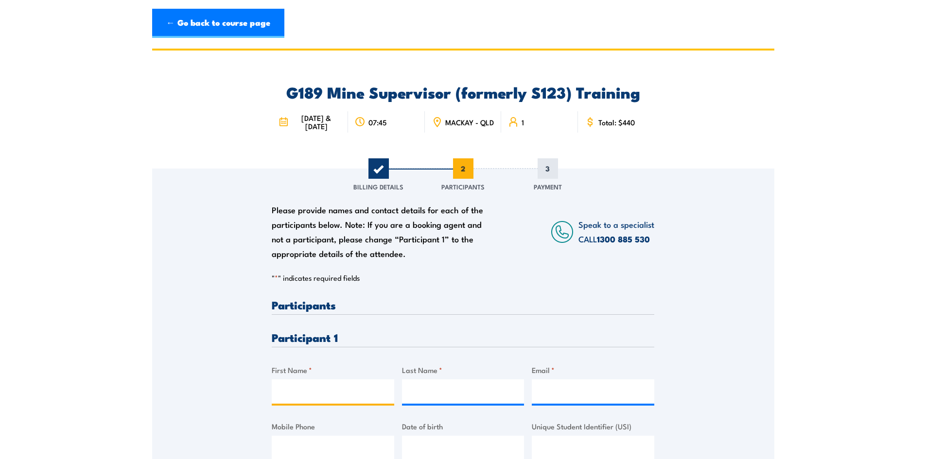
click at [322, 388] on input "First Name *" at bounding box center [333, 391] width 122 height 24
type input "Michael"
click at [443, 395] on input "Last Name *" at bounding box center [463, 391] width 122 height 24
type input "McKay"
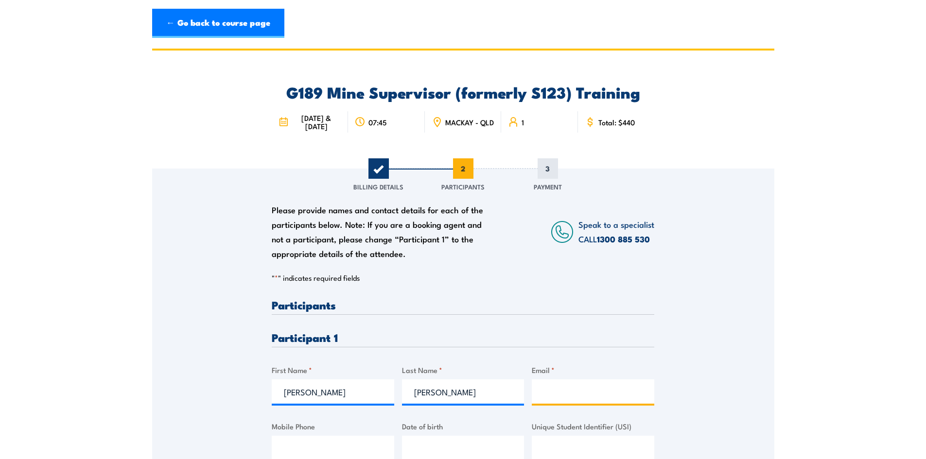
drag, startPoint x: 571, startPoint y: 401, endPoint x: 580, endPoint y: 399, distance: 9.4
click at [571, 401] on input "Email *" at bounding box center [593, 391] width 122 height 24
click at [546, 394] on input "Email *" at bounding box center [593, 391] width 122 height 24
paste input "mickmckay1@icloud.com"
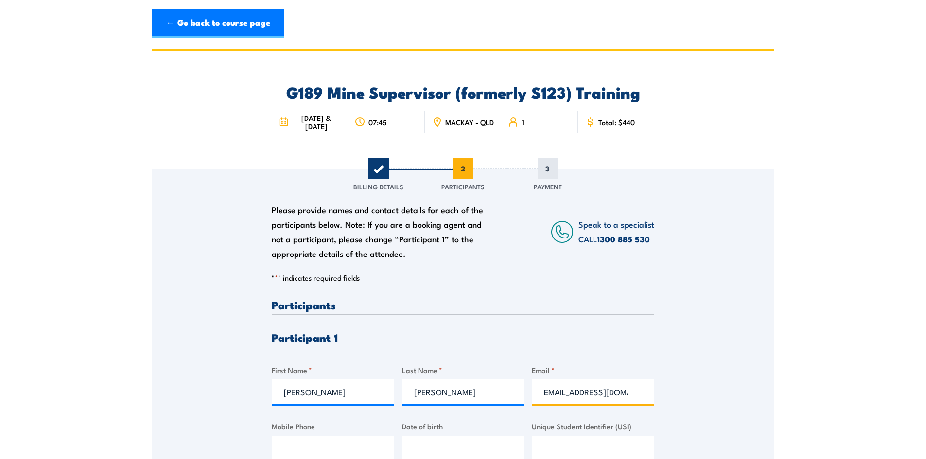
type input "mickmckay1@icloud.com"
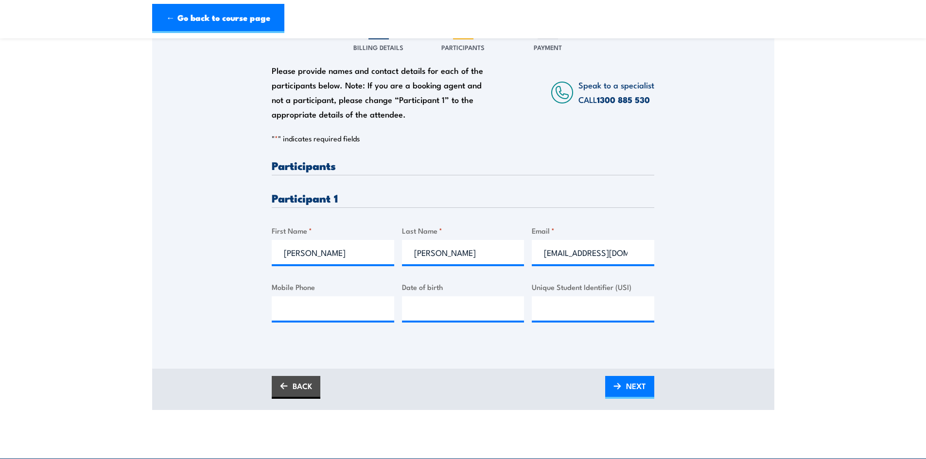
scroll to position [194, 0]
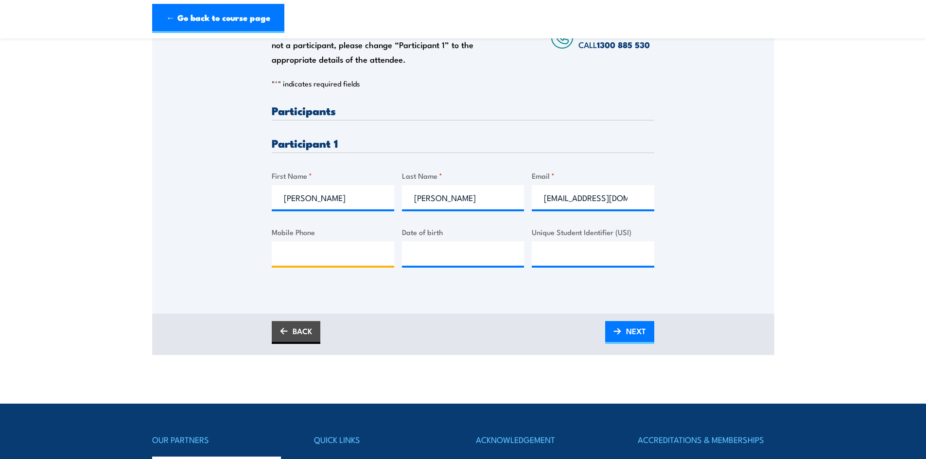
click at [314, 258] on input "Mobile Phone" at bounding box center [333, 253] width 122 height 24
click at [315, 249] on input "Mobile Phone" at bounding box center [333, 253] width 122 height 24
paste input "458822500"
click at [283, 258] on input "458822500" at bounding box center [333, 253] width 122 height 24
type input "0458822500"
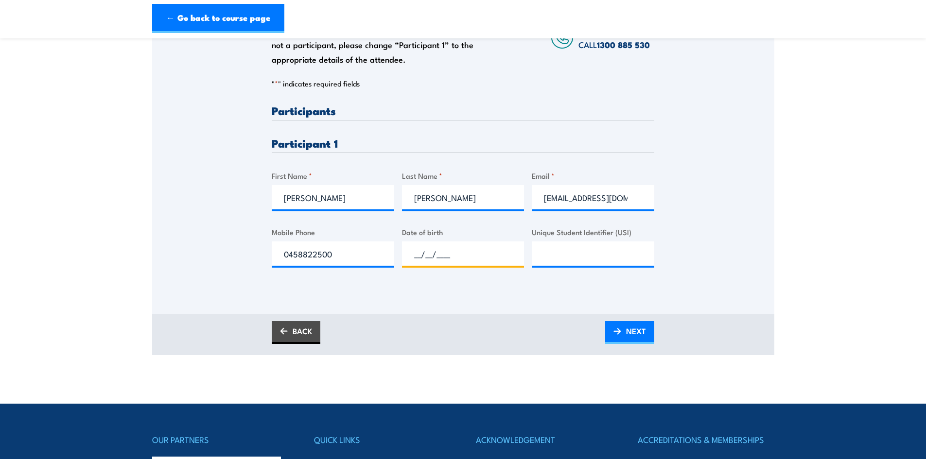
click at [407, 255] on input "__/__/____" at bounding box center [463, 253] width 122 height 24
type input "05/04/1967"
click at [587, 260] on input "Unique Student Identifier (USI)" at bounding box center [593, 253] width 122 height 24
click at [627, 326] on span "NEXT" at bounding box center [636, 331] width 20 height 26
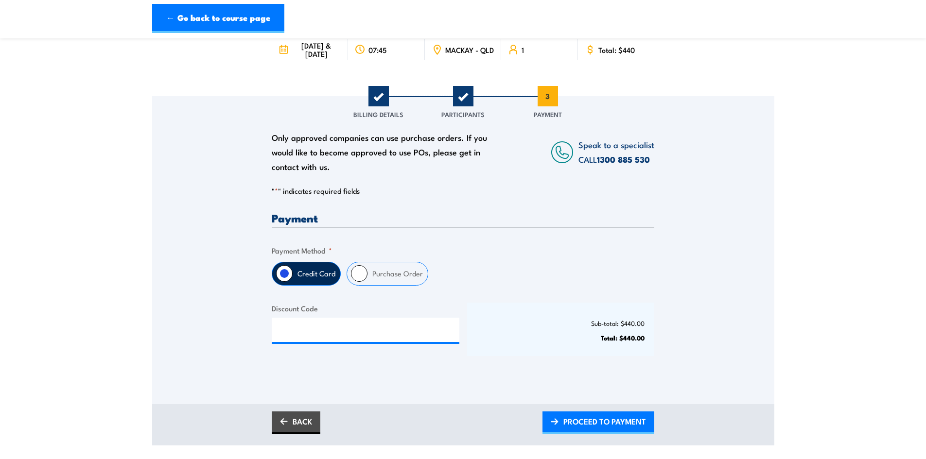
scroll to position [97, 0]
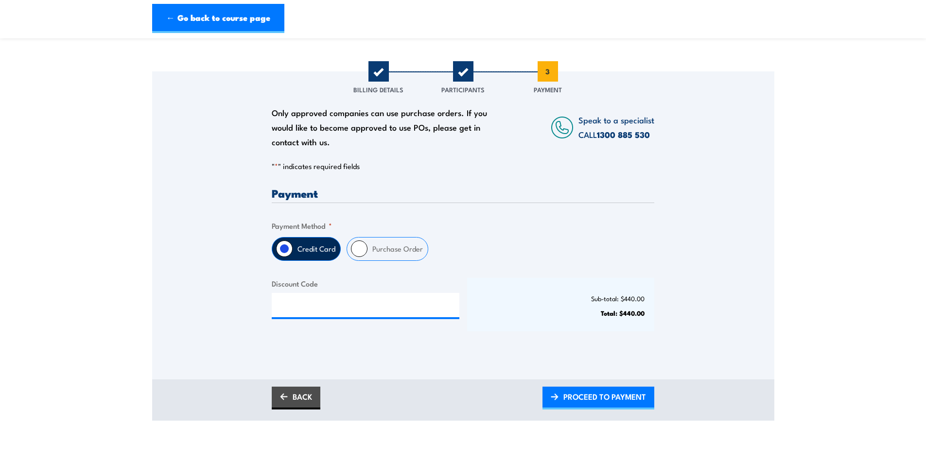
click at [358, 243] on input "Purchase Order" at bounding box center [359, 248] width 17 height 17
radio input "true"
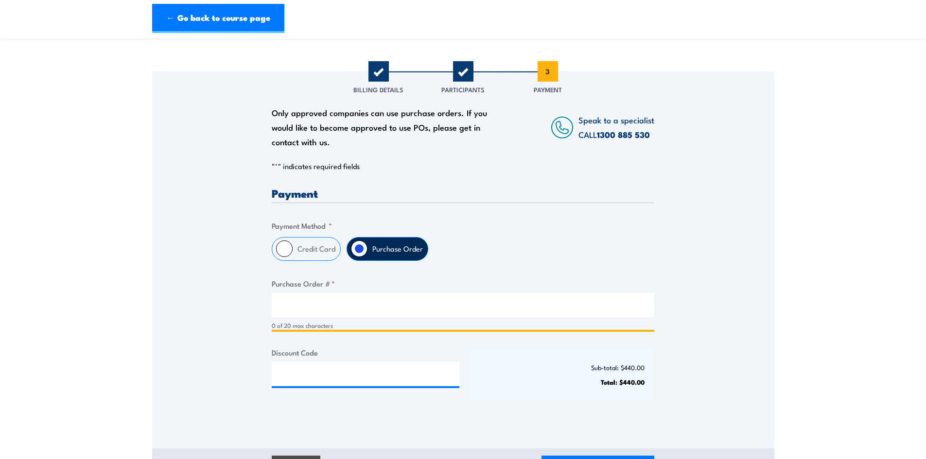
click at [326, 300] on input "Purchase Order # *" at bounding box center [463, 305] width 382 height 24
click at [430, 313] on input "Purchase Order # *" at bounding box center [463, 305] width 382 height 24
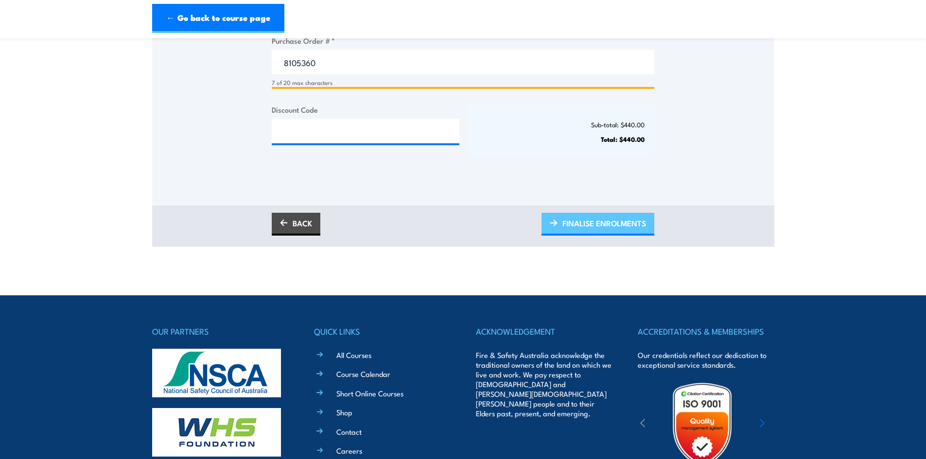
type input "8105360"
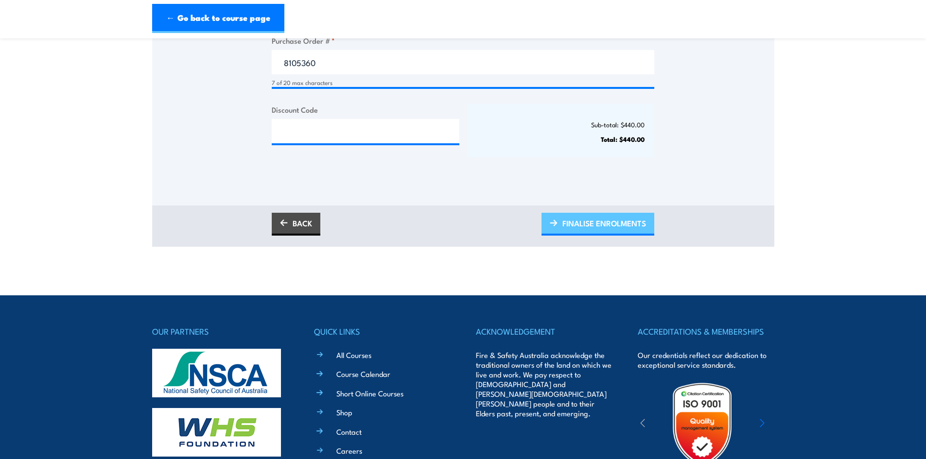
click at [603, 222] on span "FINALISE ENROLMENTS" at bounding box center [604, 223] width 84 height 26
